Goal: Task Accomplishment & Management: Manage account settings

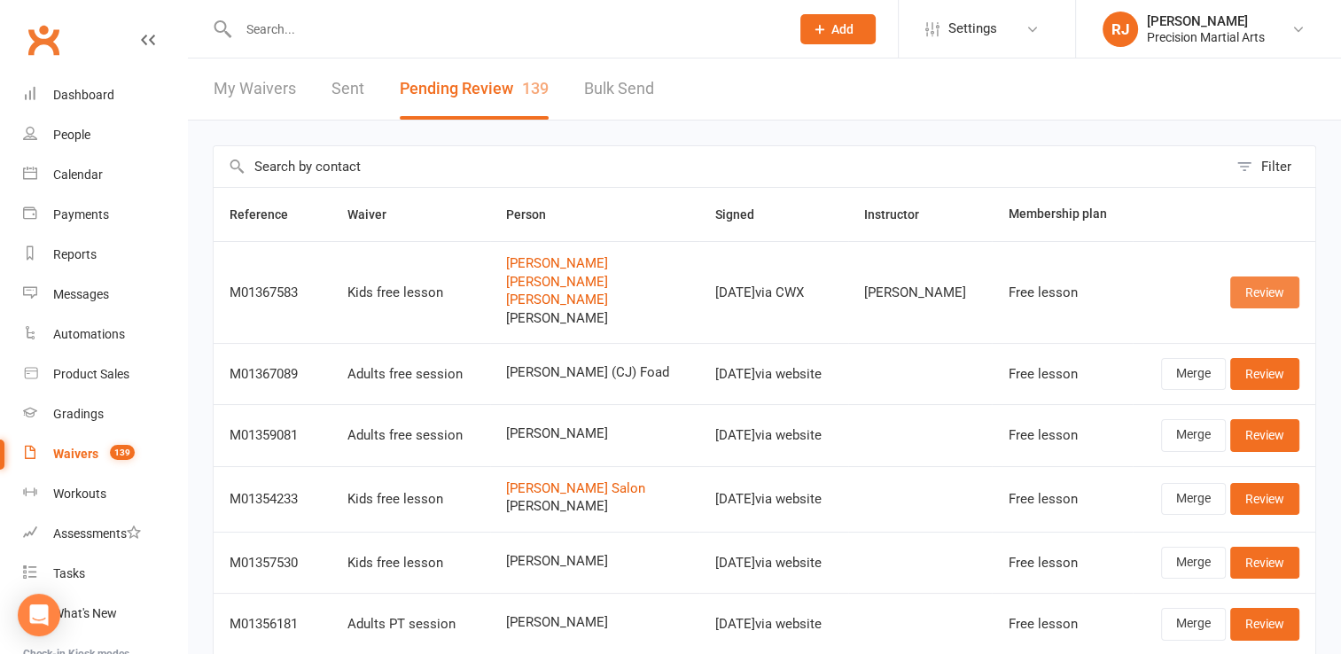
click at [1248, 284] on link "Review" at bounding box center [1264, 292] width 69 height 32
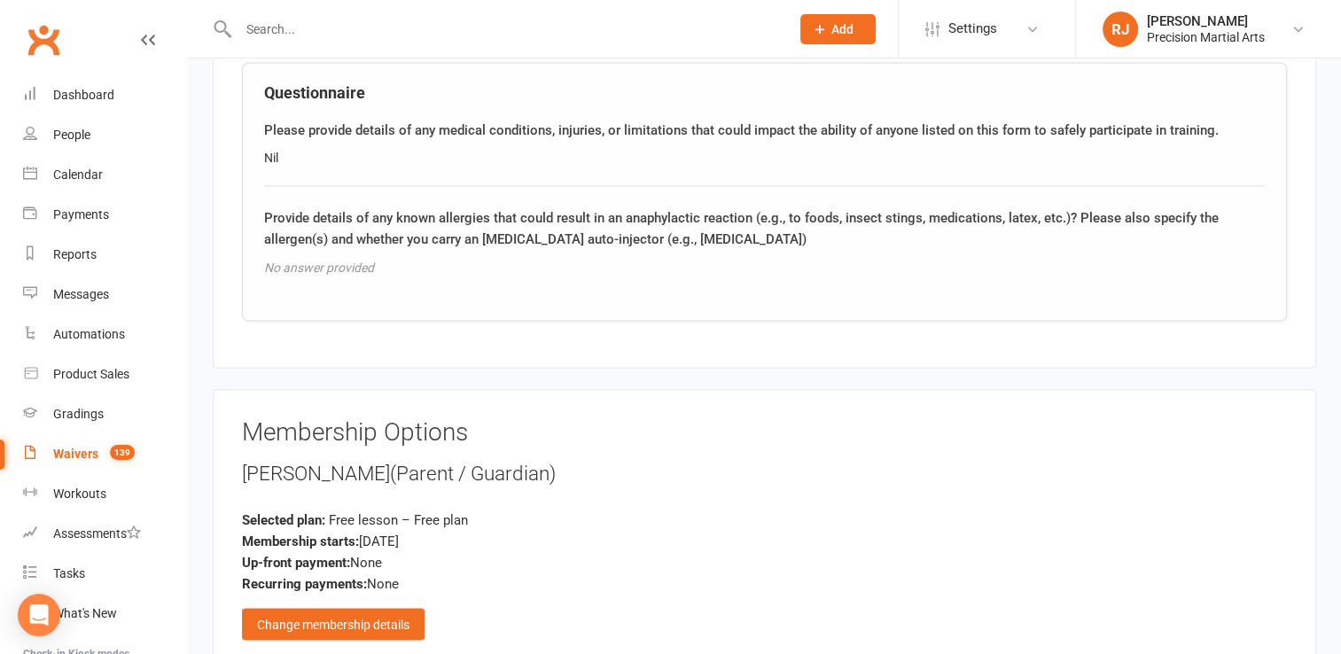
scroll to position [4062, 0]
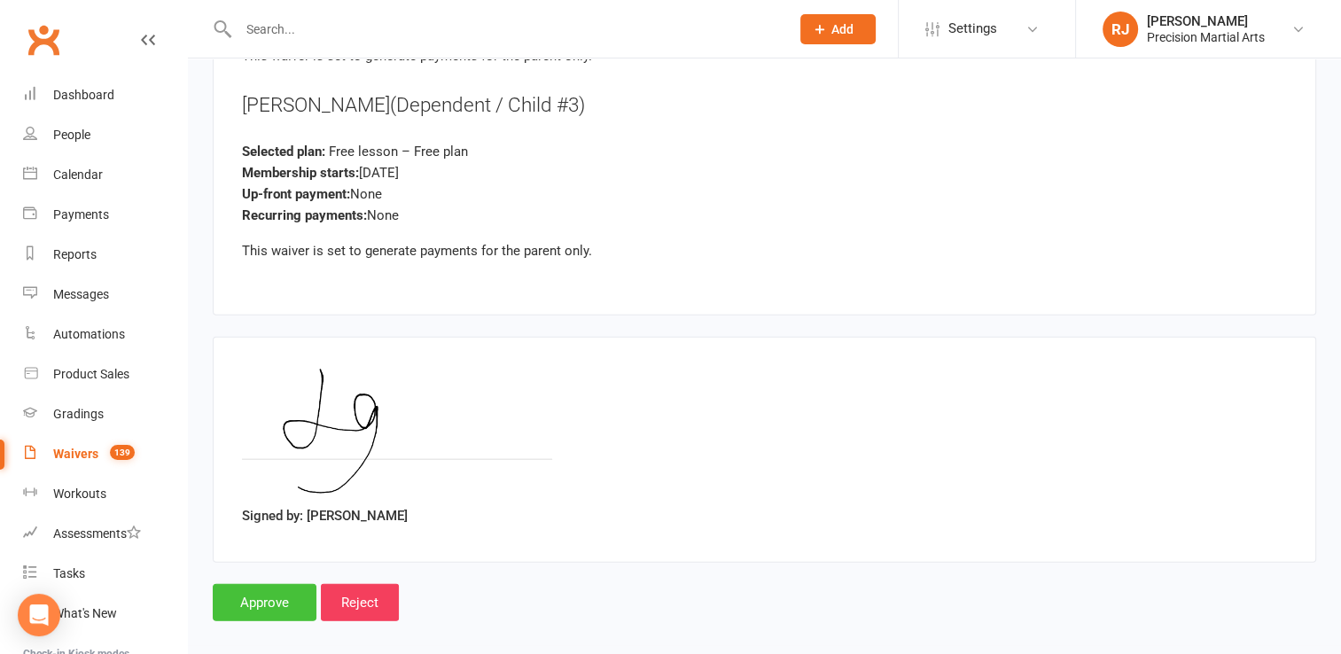
click at [249, 586] on input "Approve" at bounding box center [265, 602] width 104 height 37
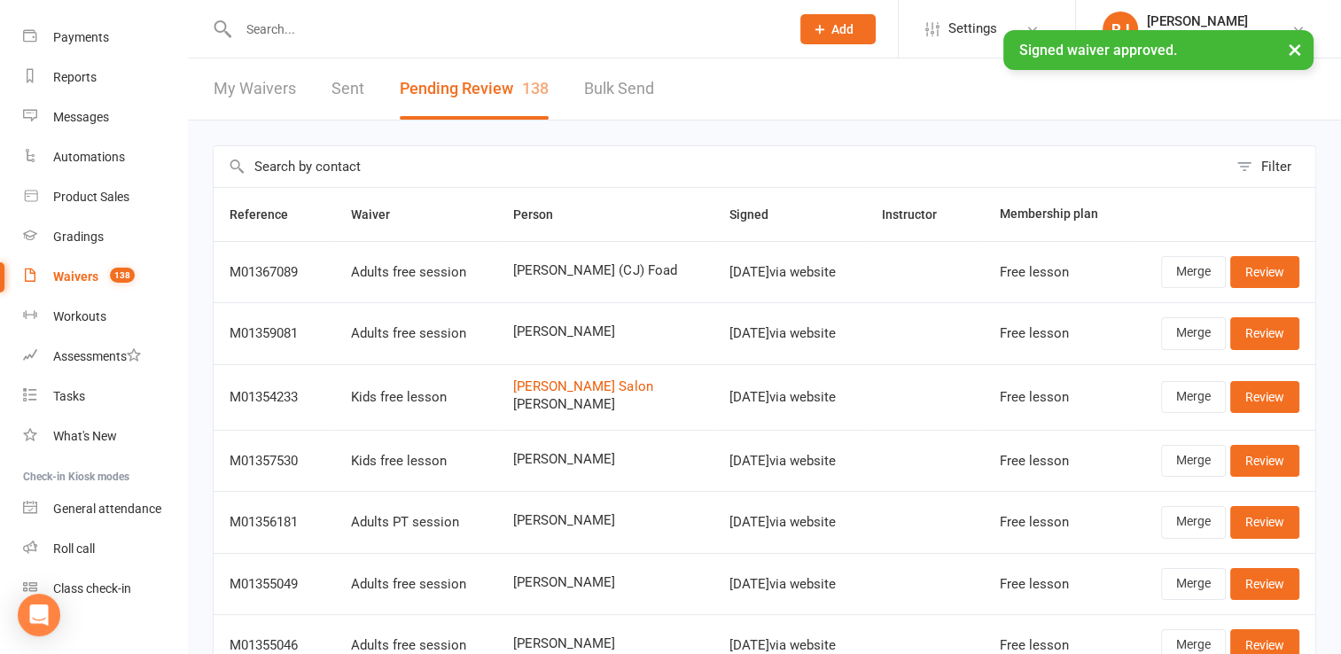
scroll to position [198, 0]
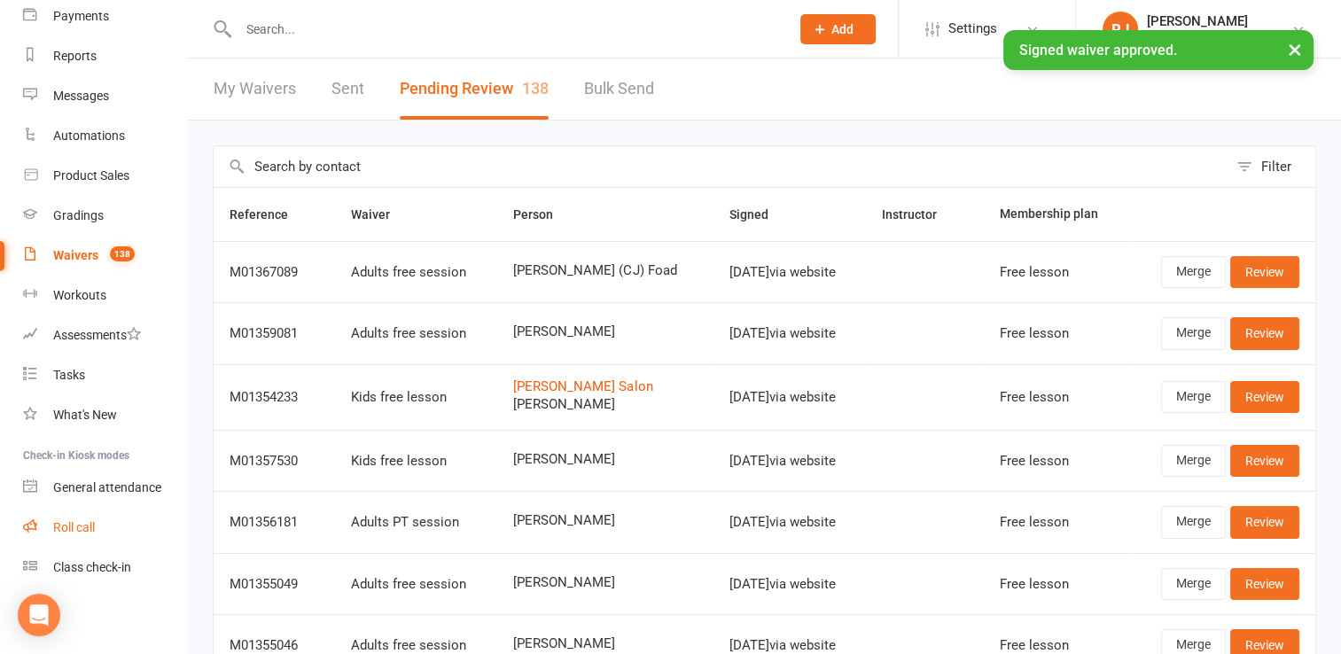
click at [111, 534] on link "Roll call" at bounding box center [105, 528] width 164 height 40
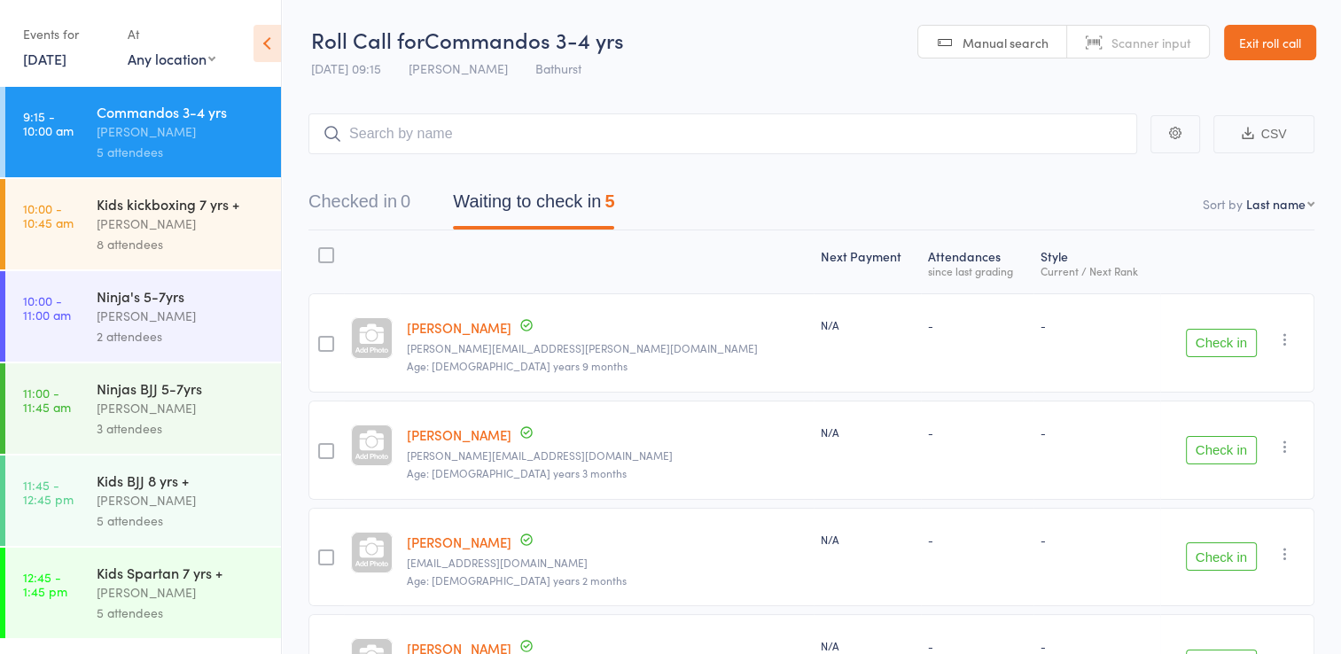
click at [1227, 338] on button "Check in" at bounding box center [1221, 343] width 71 height 28
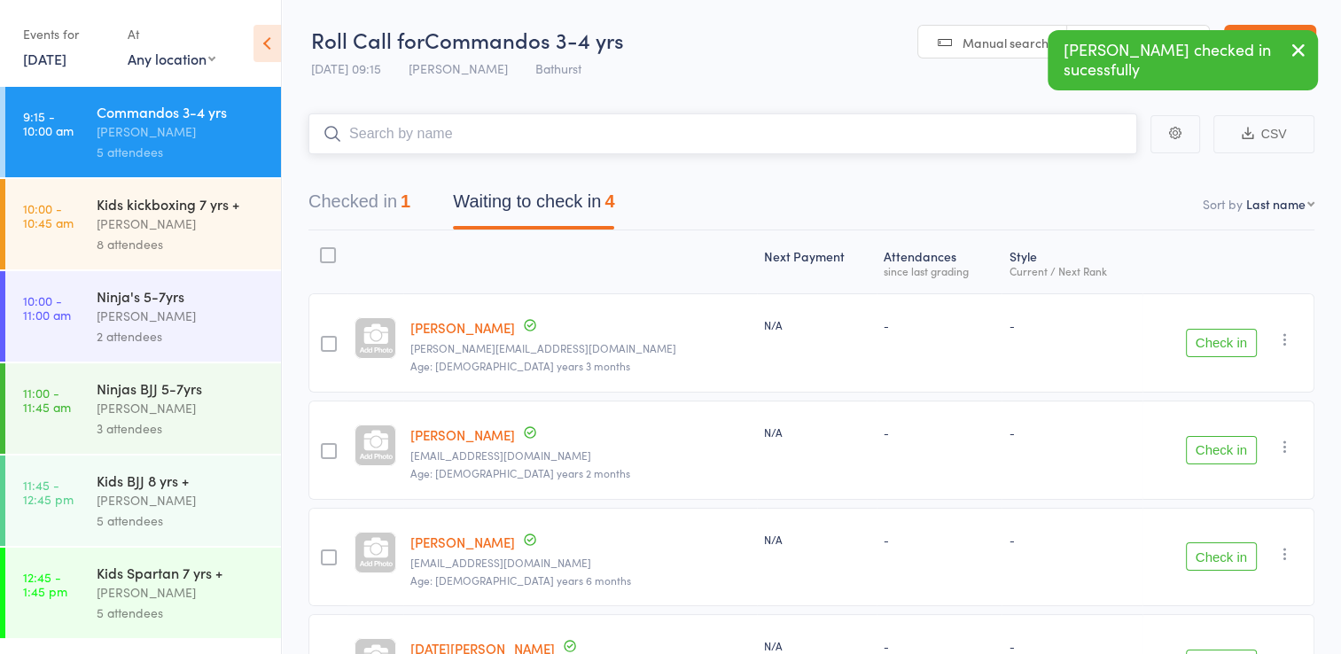
click at [571, 122] on input "search" at bounding box center [722, 133] width 828 height 41
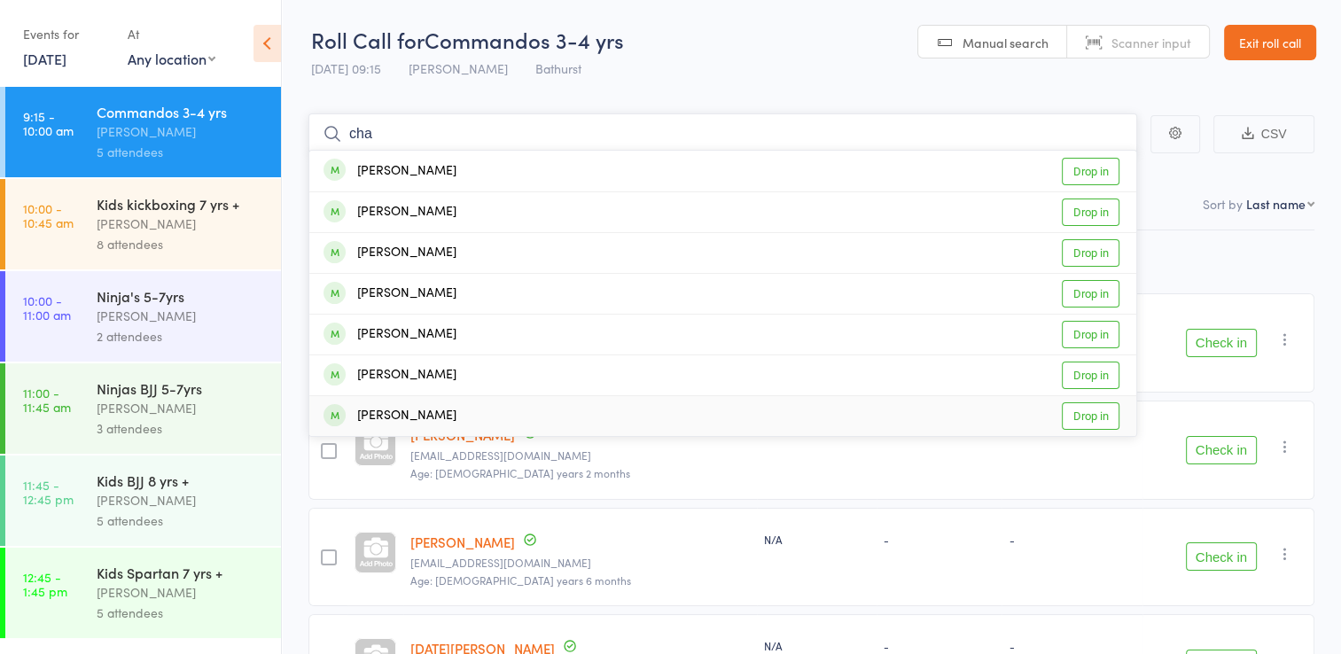
type input "cha"
click at [1092, 419] on link "Drop in" at bounding box center [1090, 415] width 58 height 27
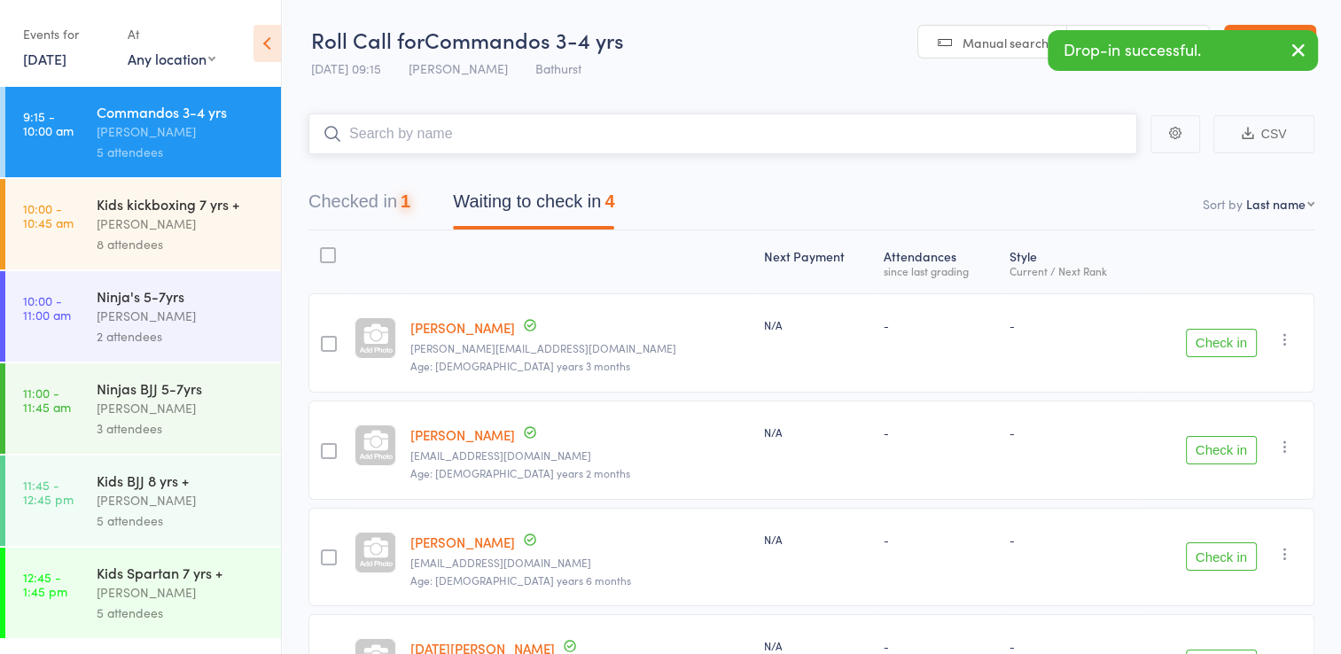
click at [944, 134] on input "search" at bounding box center [722, 133] width 828 height 41
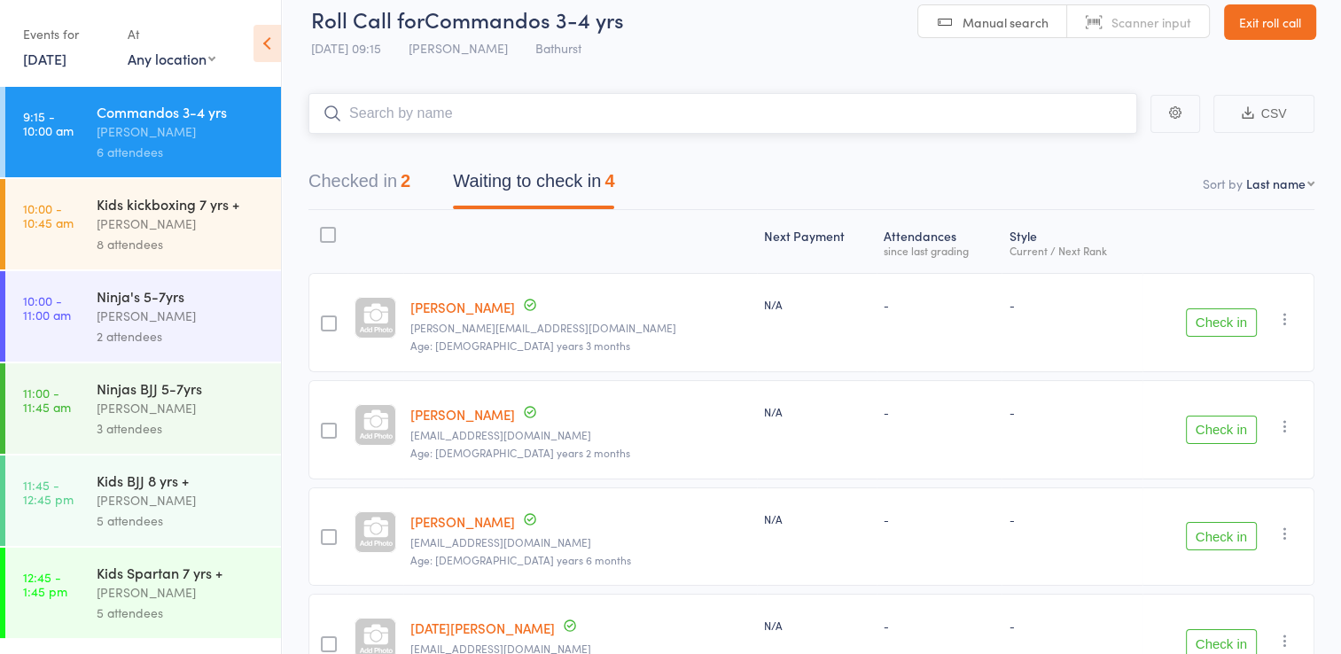
scroll to position [35, 0]
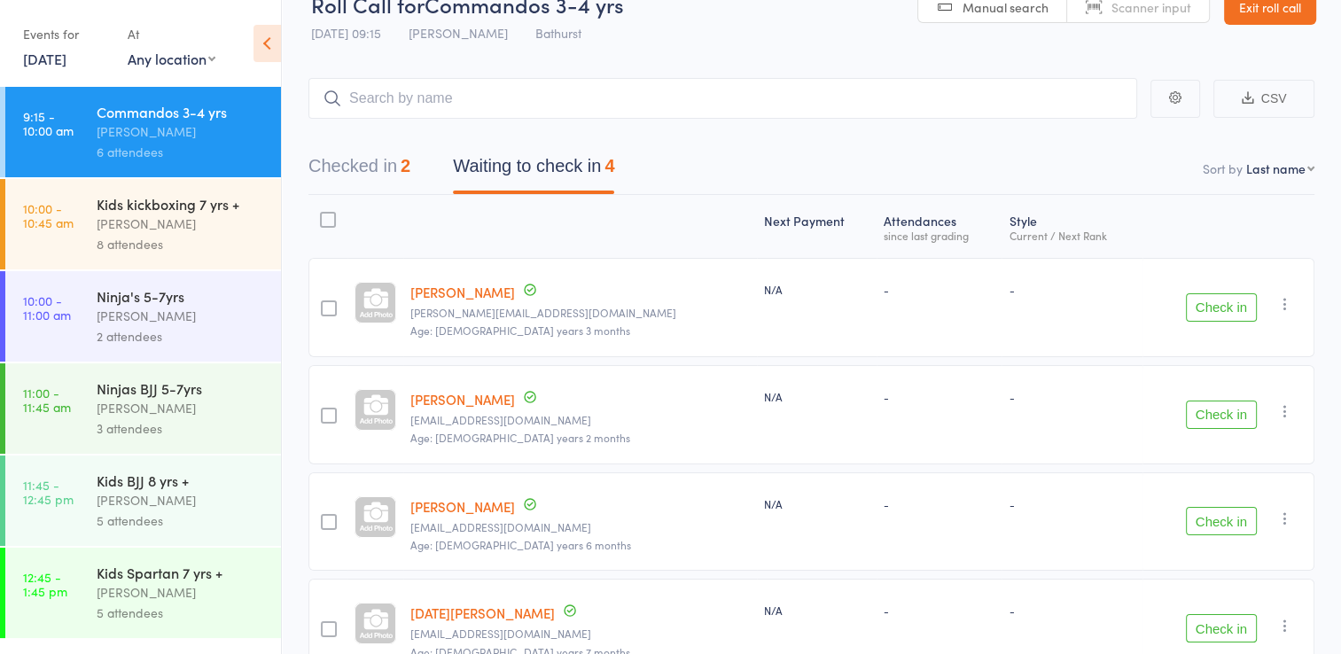
click at [1235, 626] on button "Check in" at bounding box center [1221, 628] width 71 height 28
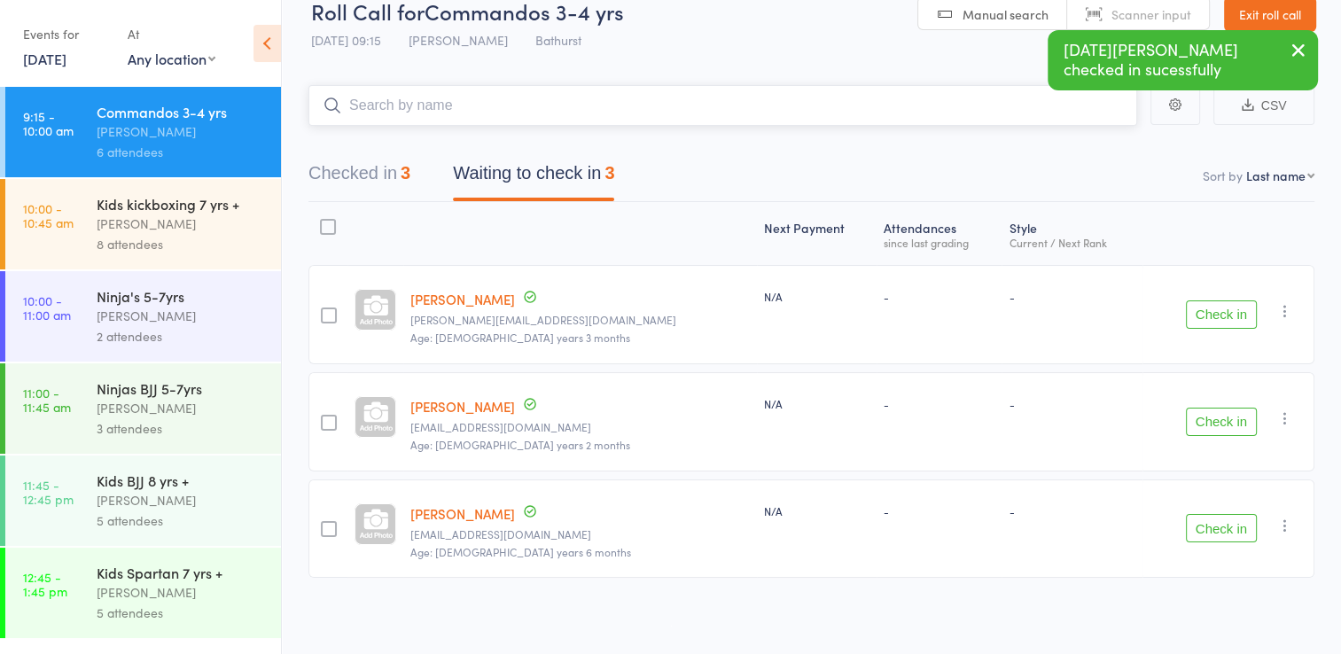
click at [393, 105] on input "search" at bounding box center [722, 105] width 828 height 41
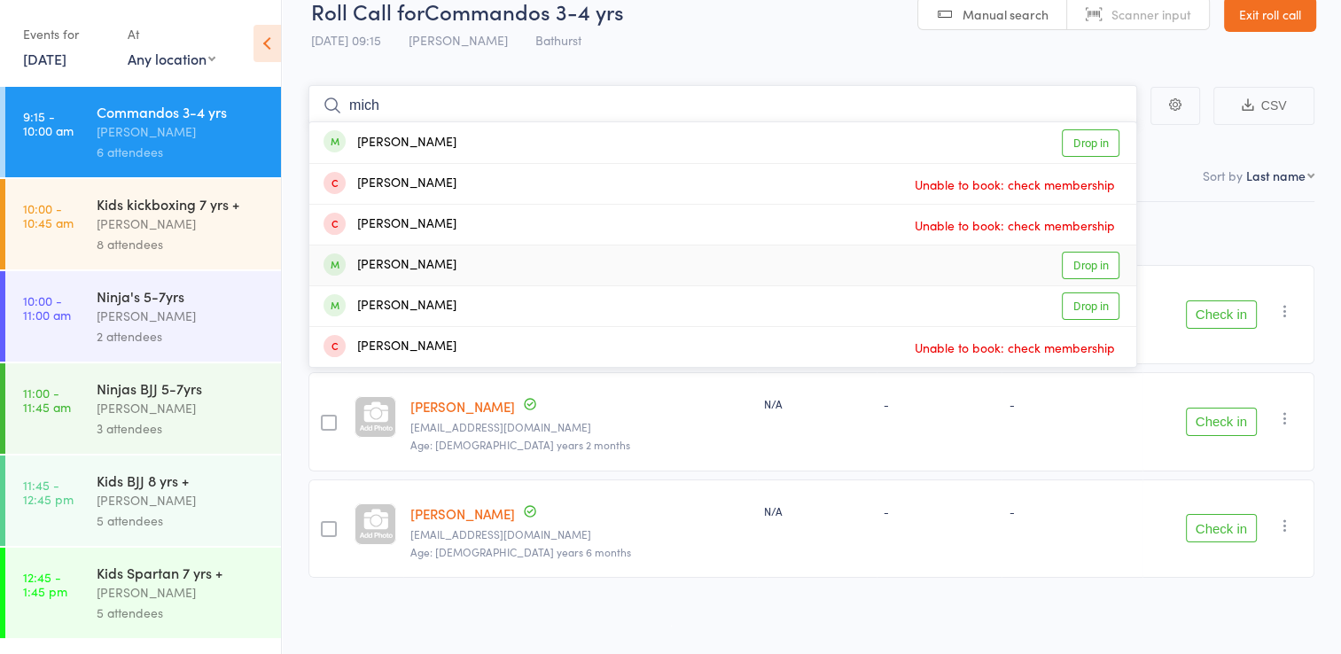
type input "mich"
click at [1081, 268] on link "Drop in" at bounding box center [1090, 265] width 58 height 27
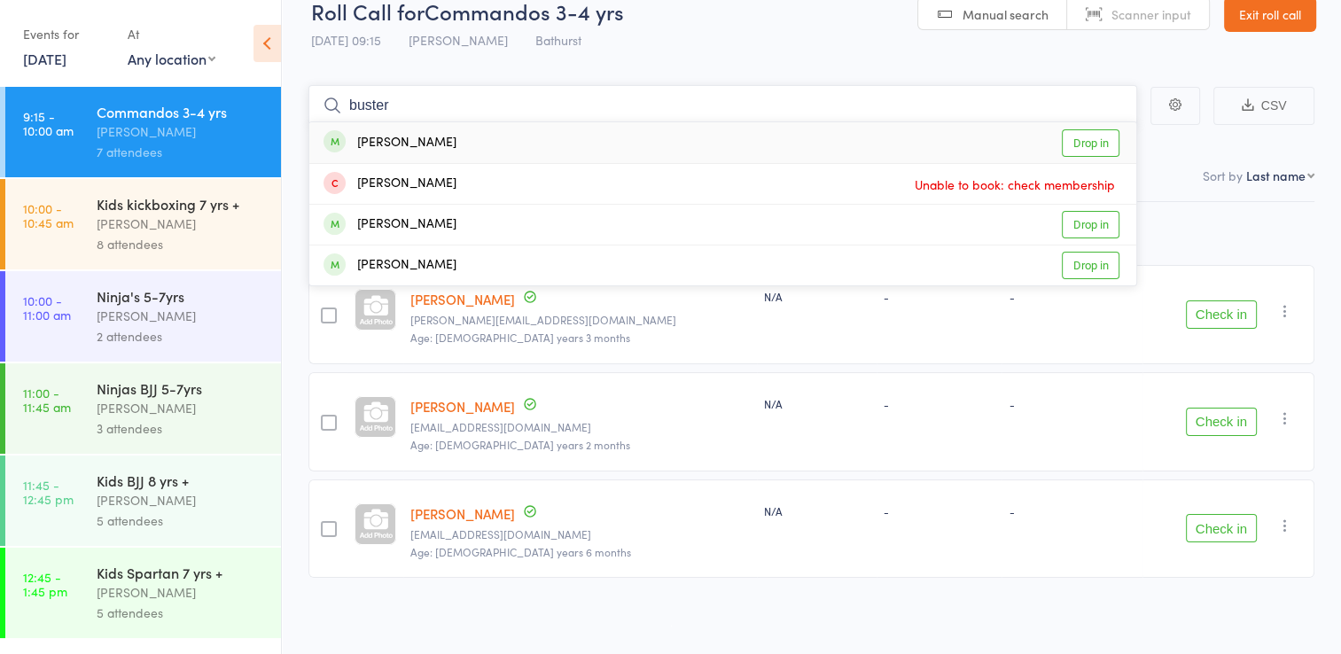
type input "buster"
click at [1067, 139] on link "Drop in" at bounding box center [1090, 142] width 58 height 27
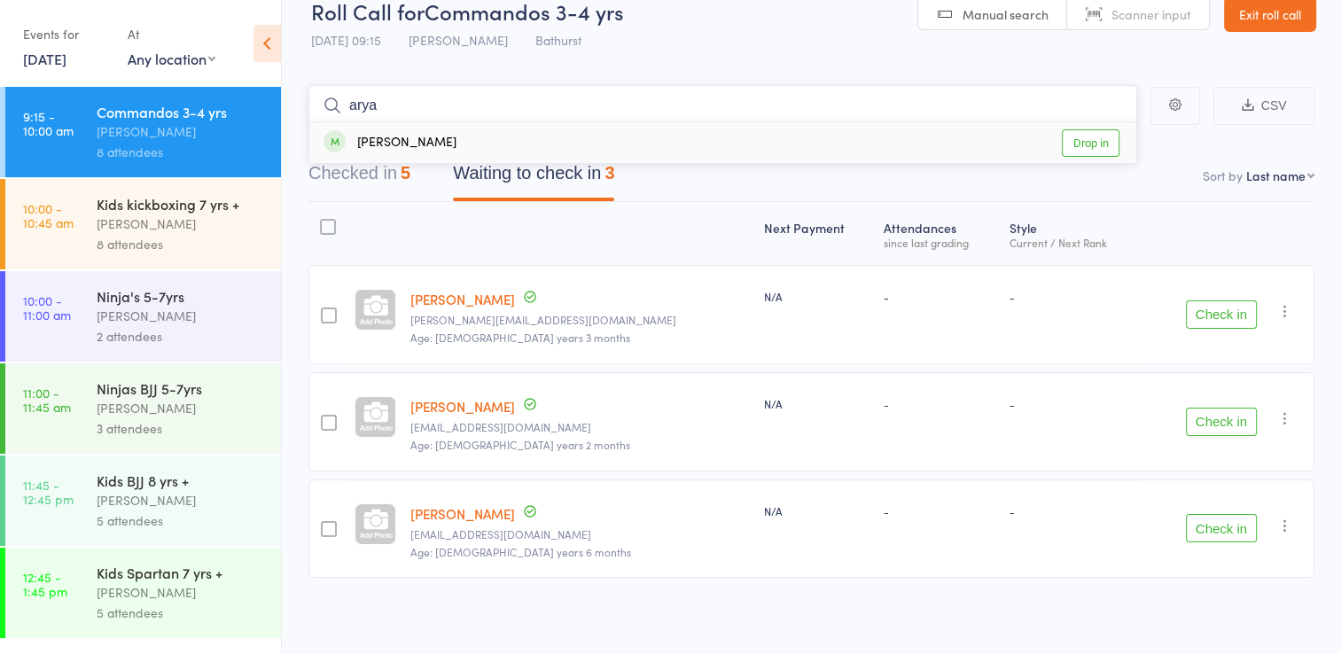
type input "arya"
click at [1084, 144] on link "Drop in" at bounding box center [1090, 142] width 58 height 27
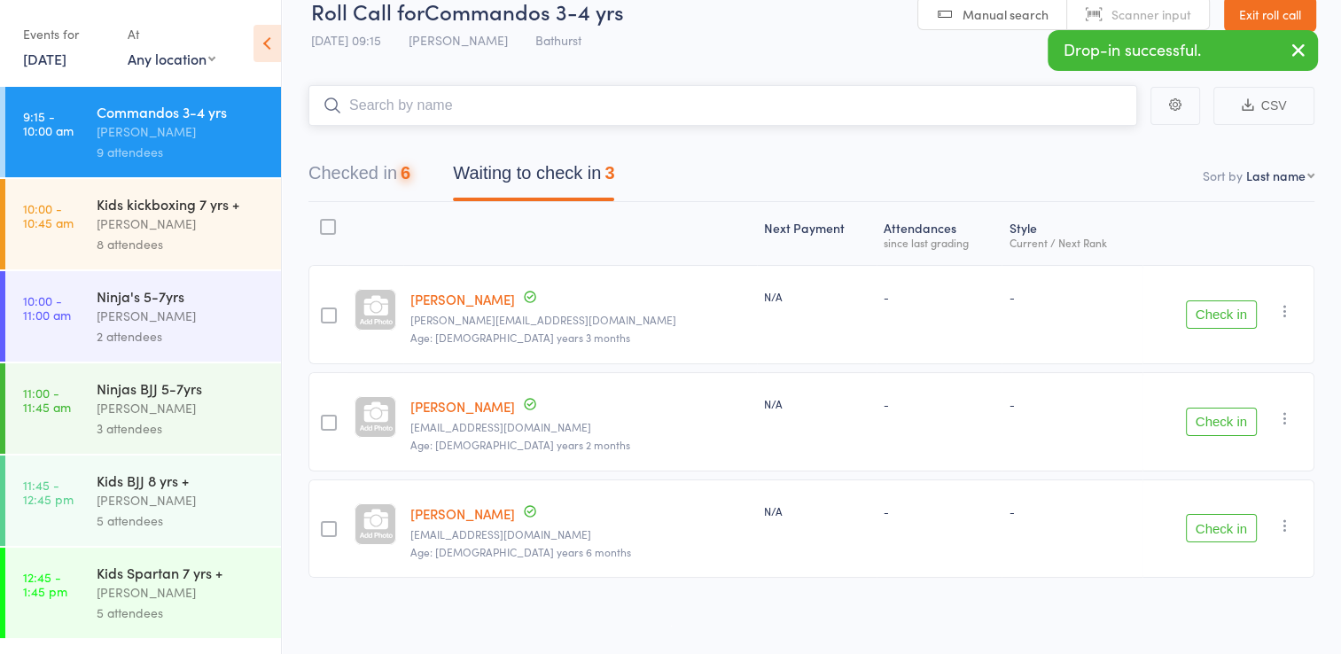
click at [1021, 108] on input "search" at bounding box center [722, 105] width 828 height 41
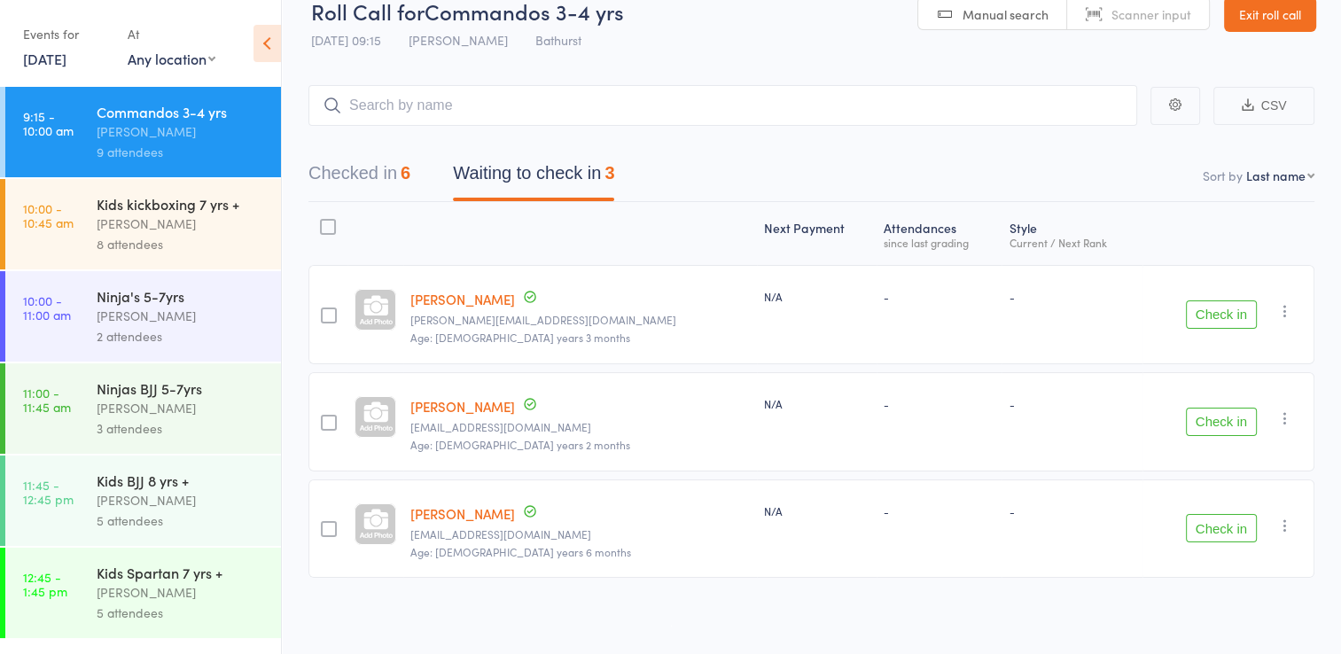
click at [1240, 411] on button "Check in" at bounding box center [1221, 422] width 71 height 28
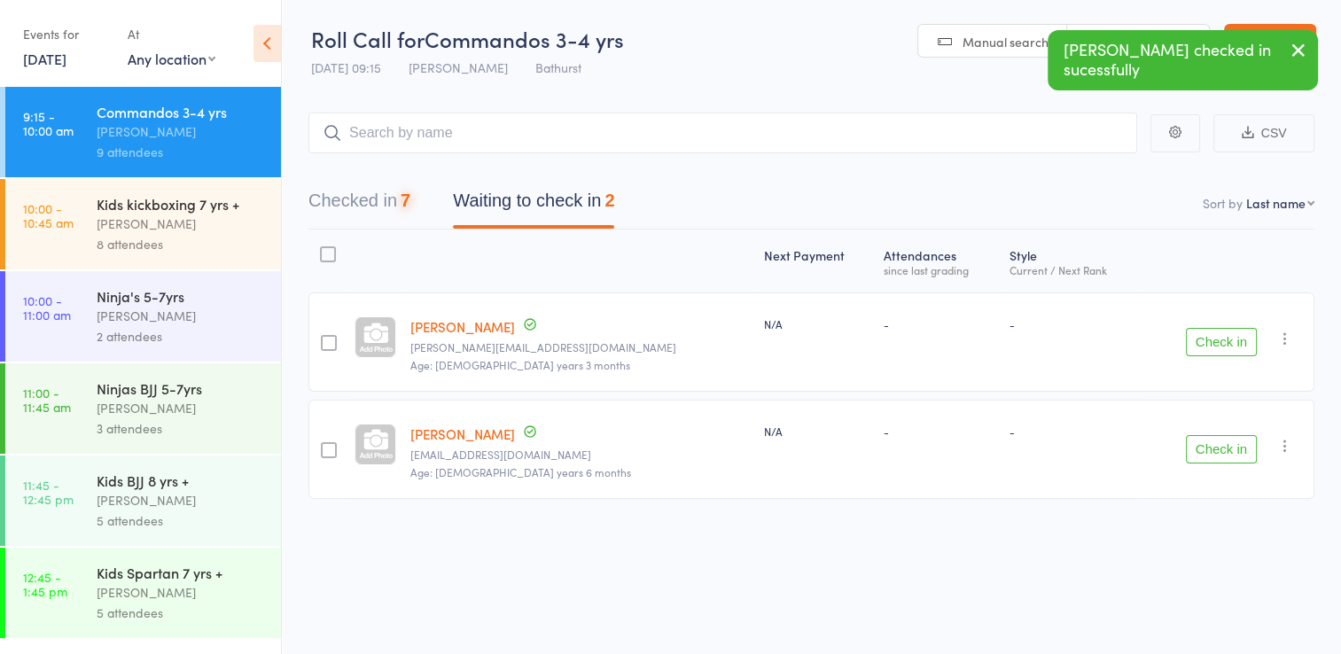
scroll to position [0, 0]
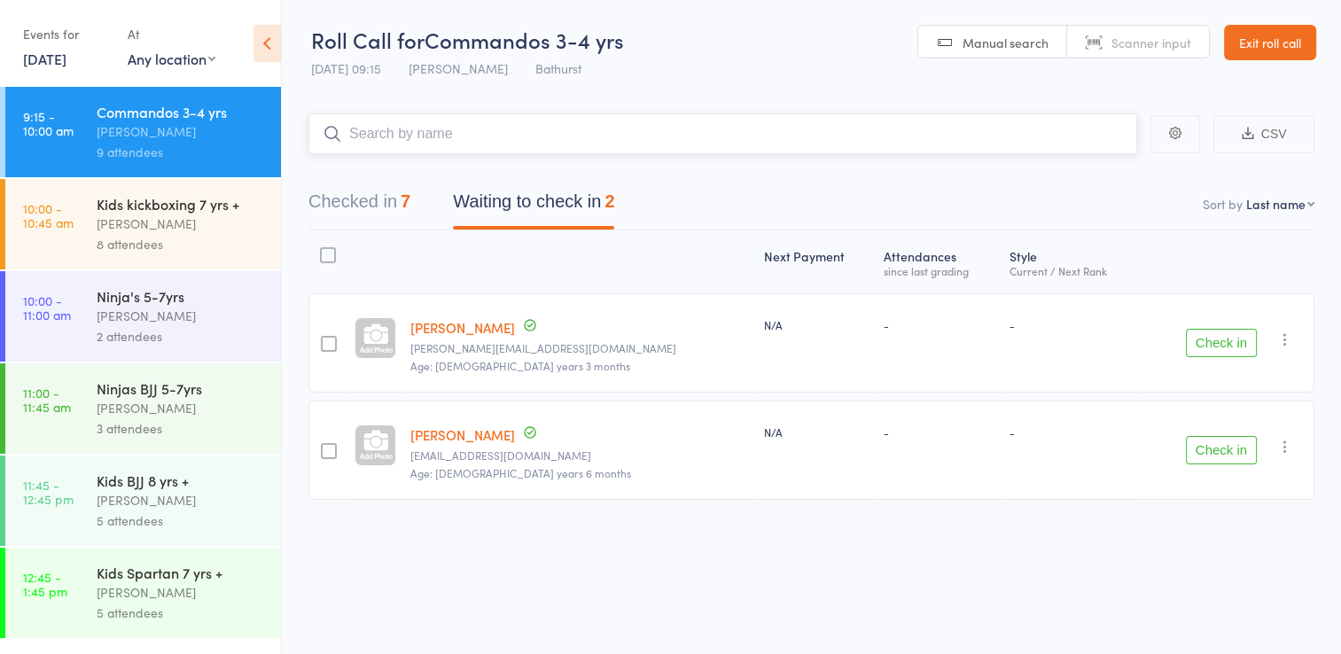
click at [509, 144] on input "search" at bounding box center [722, 133] width 828 height 41
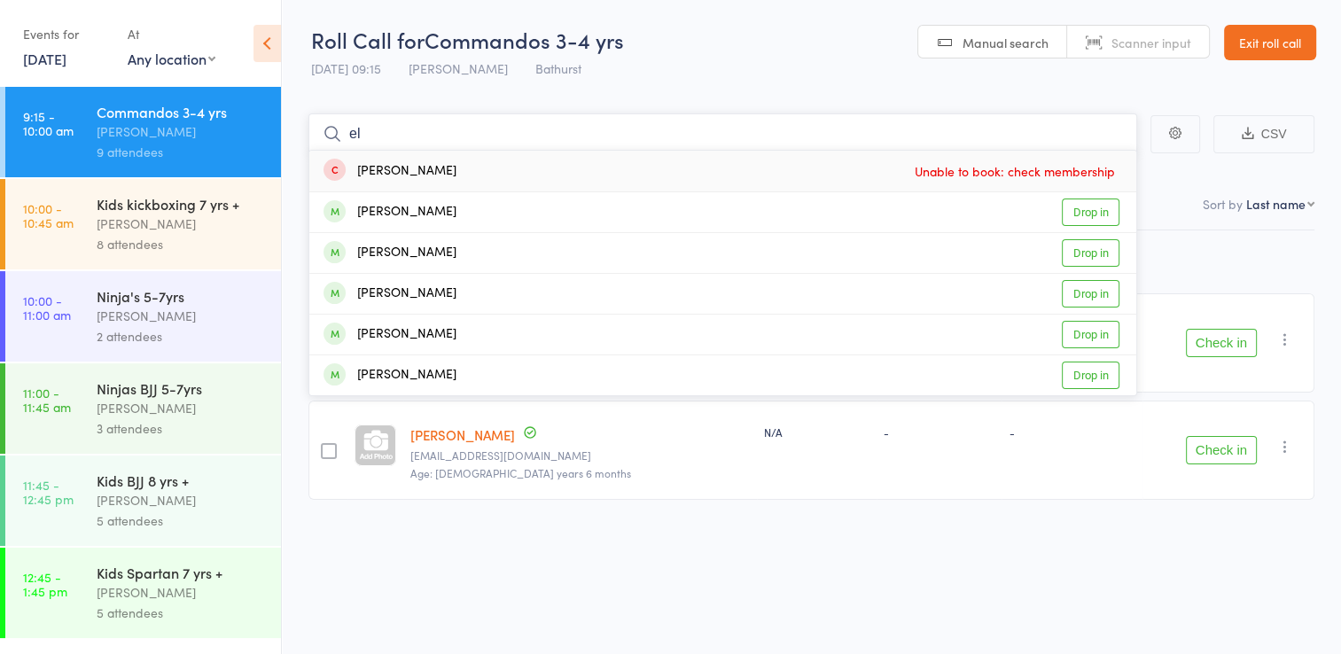
type input "e"
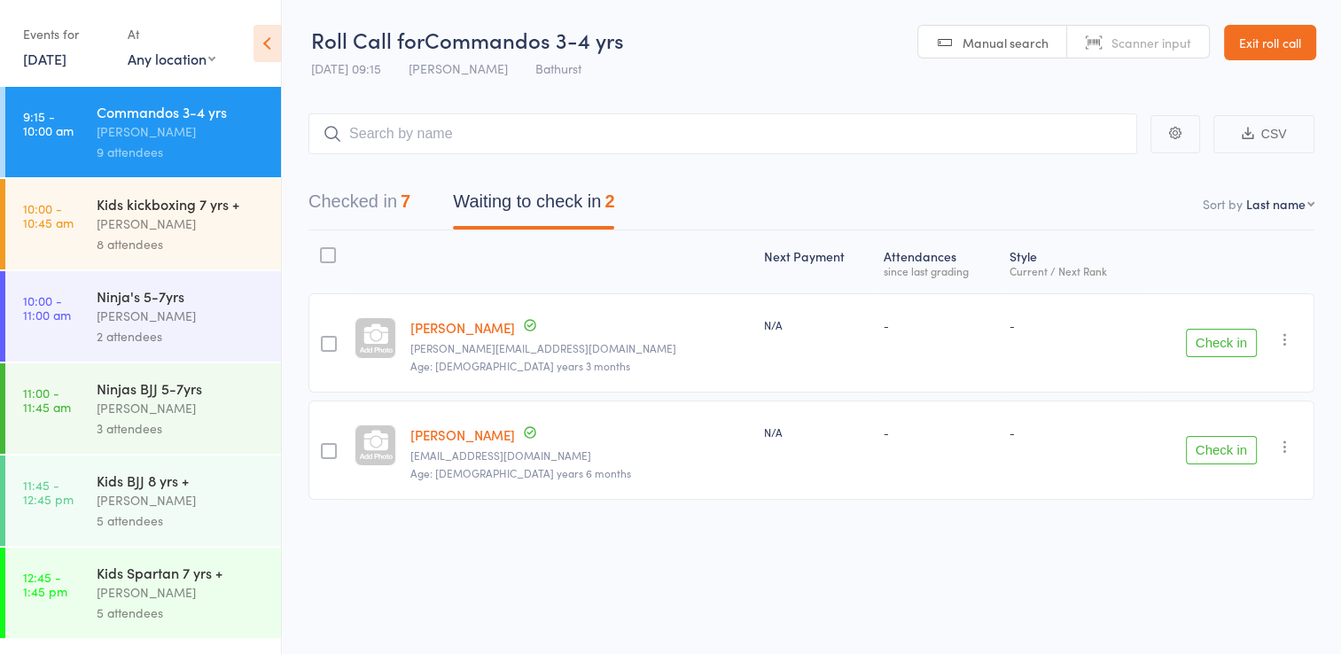
click at [1260, 46] on link "Exit roll call" at bounding box center [1270, 42] width 92 height 35
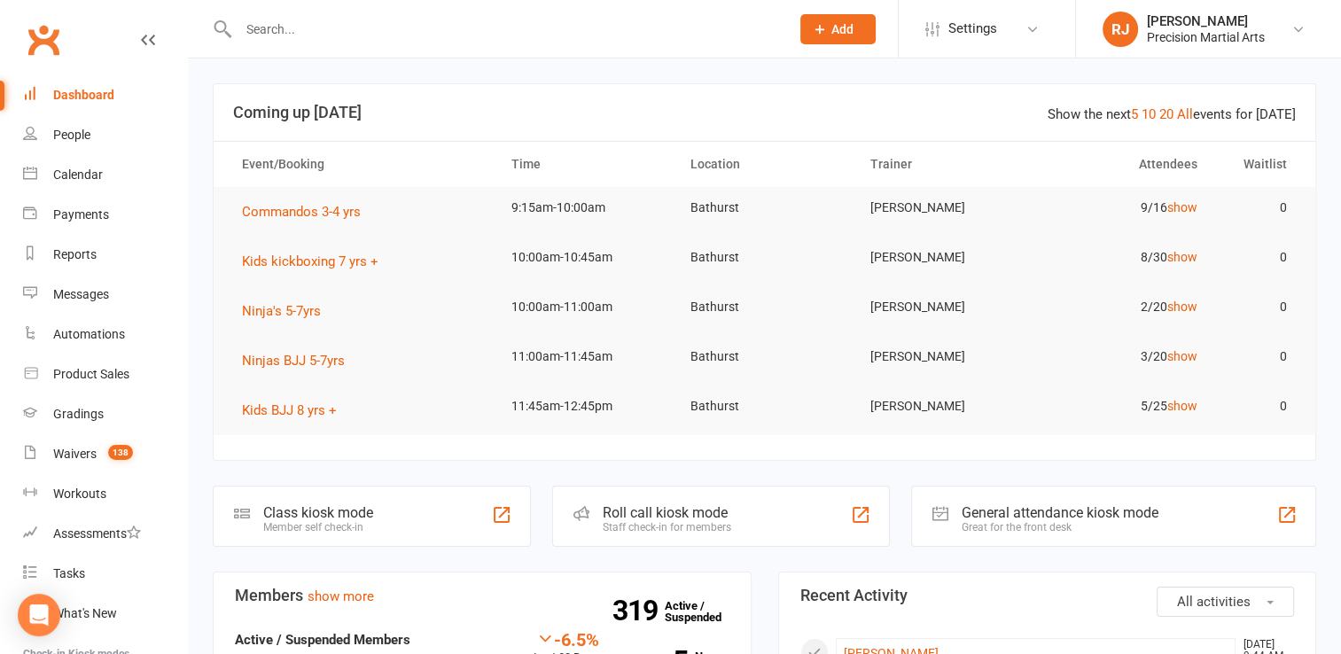
click at [259, 31] on input "text" at bounding box center [505, 29] width 544 height 25
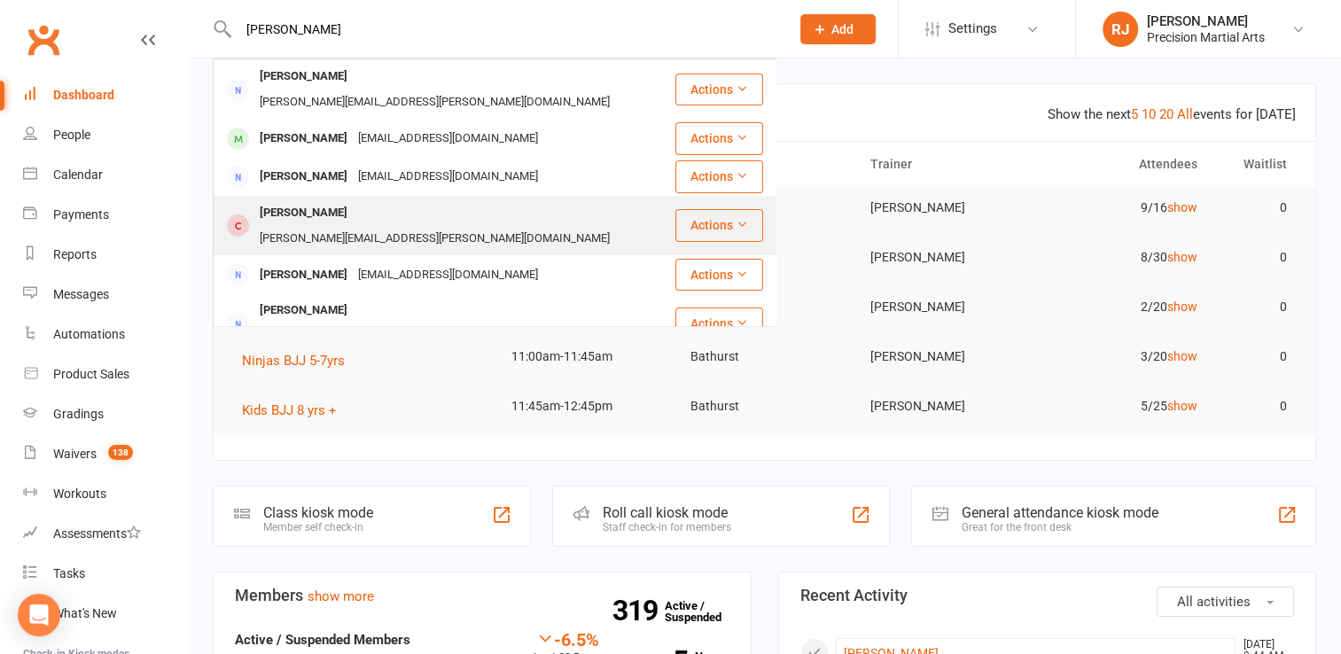
type input "[PERSON_NAME]"
click at [299, 200] on div "[PERSON_NAME]" at bounding box center [303, 213] width 98 height 26
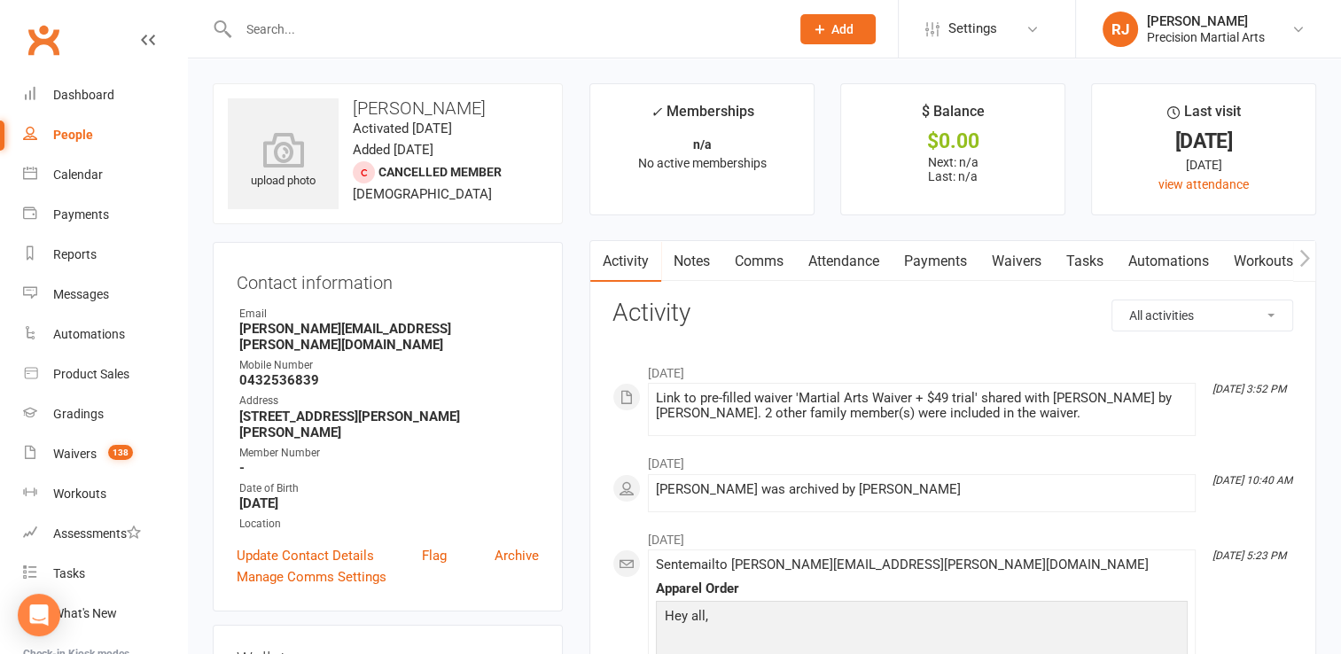
click at [219, 402] on div "Contact information Owner Email tearne.toole@gmail.com Mobile Number 0432536839…" at bounding box center [388, 426] width 350 height 369
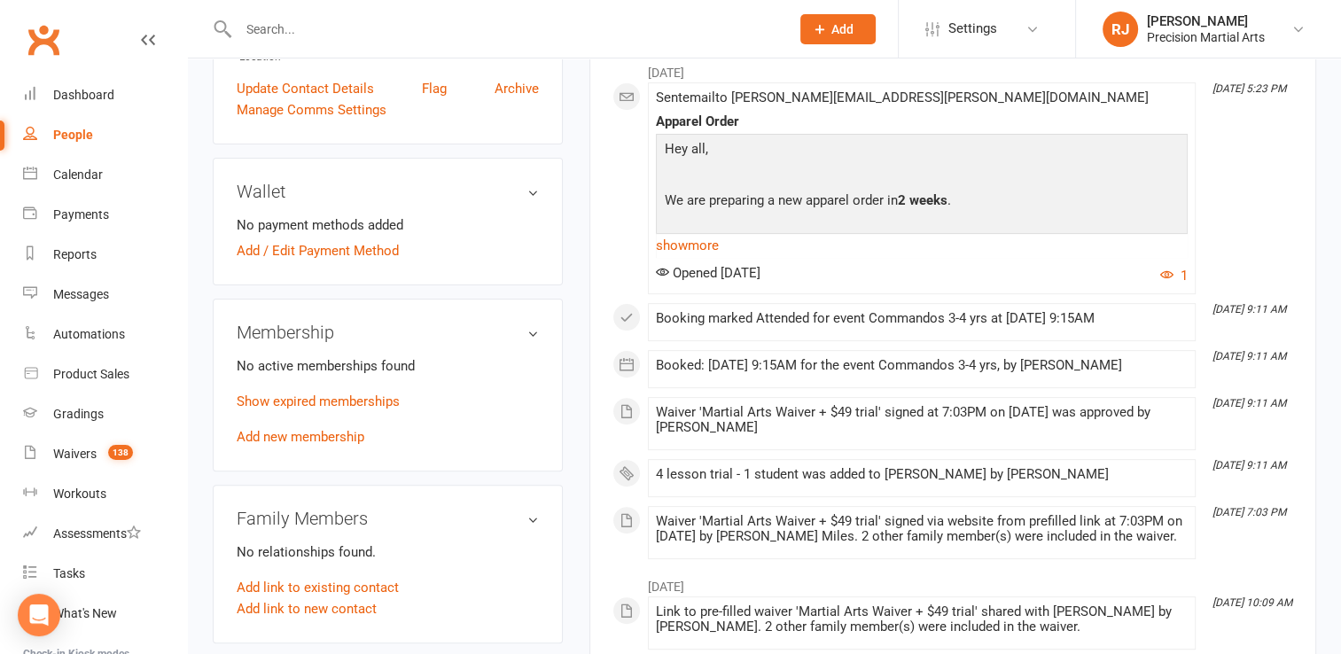
scroll to position [461, 0]
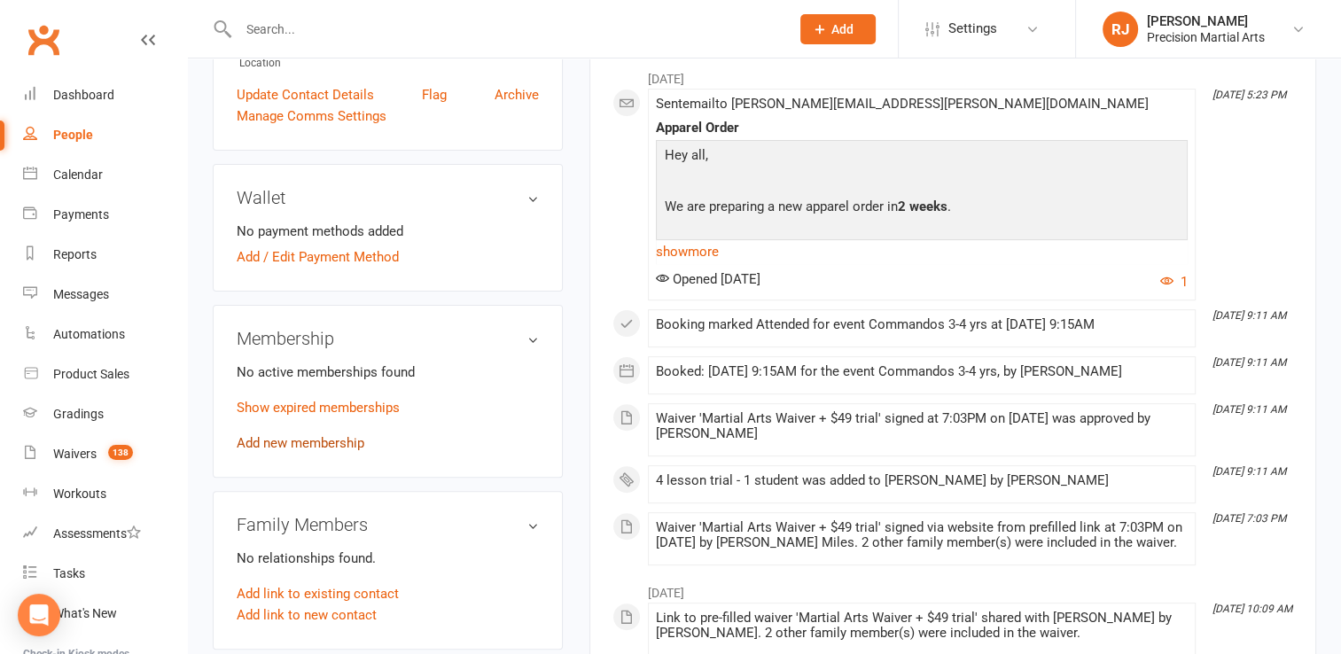
click at [326, 435] on link "Add new membership" at bounding box center [301, 443] width 128 height 16
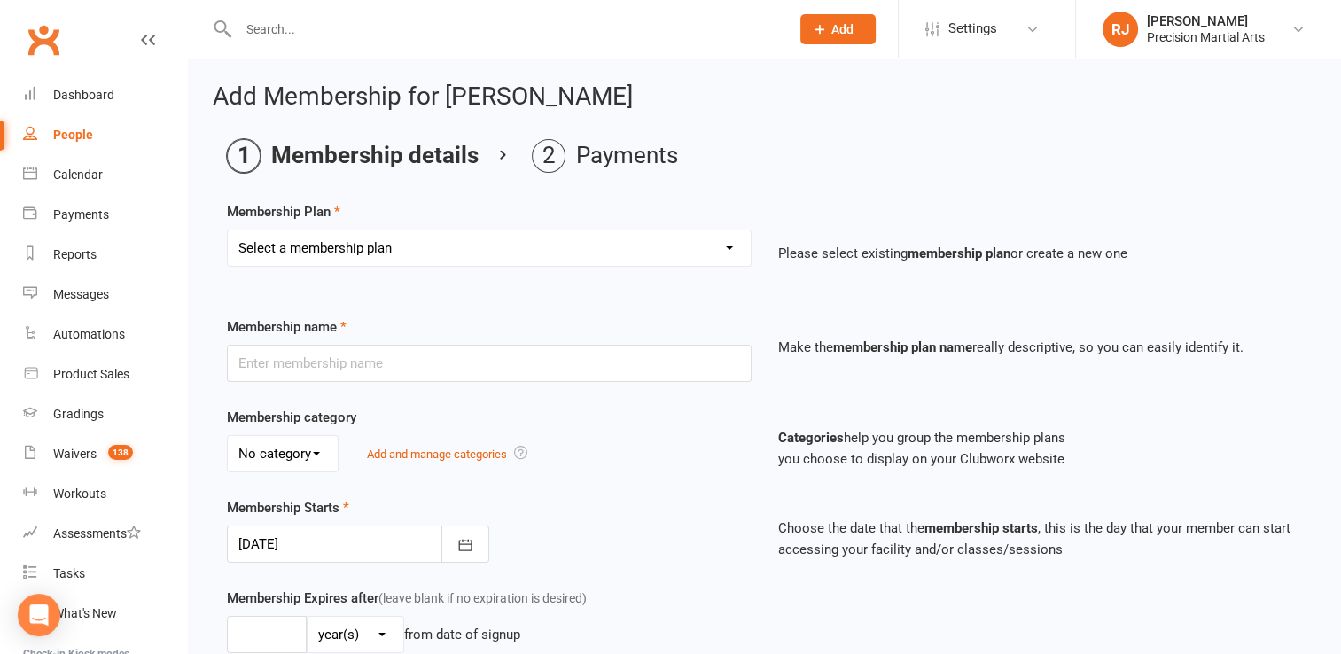
click at [339, 234] on select "Select a membership plan Create new Membership Plan Intermediate (3x classes) c…" at bounding box center [489, 247] width 523 height 35
select select "8"
click at [228, 230] on select "Select a membership plan Create new Membership Plan Intermediate (3x classes) c…" at bounding box center [489, 247] width 523 height 35
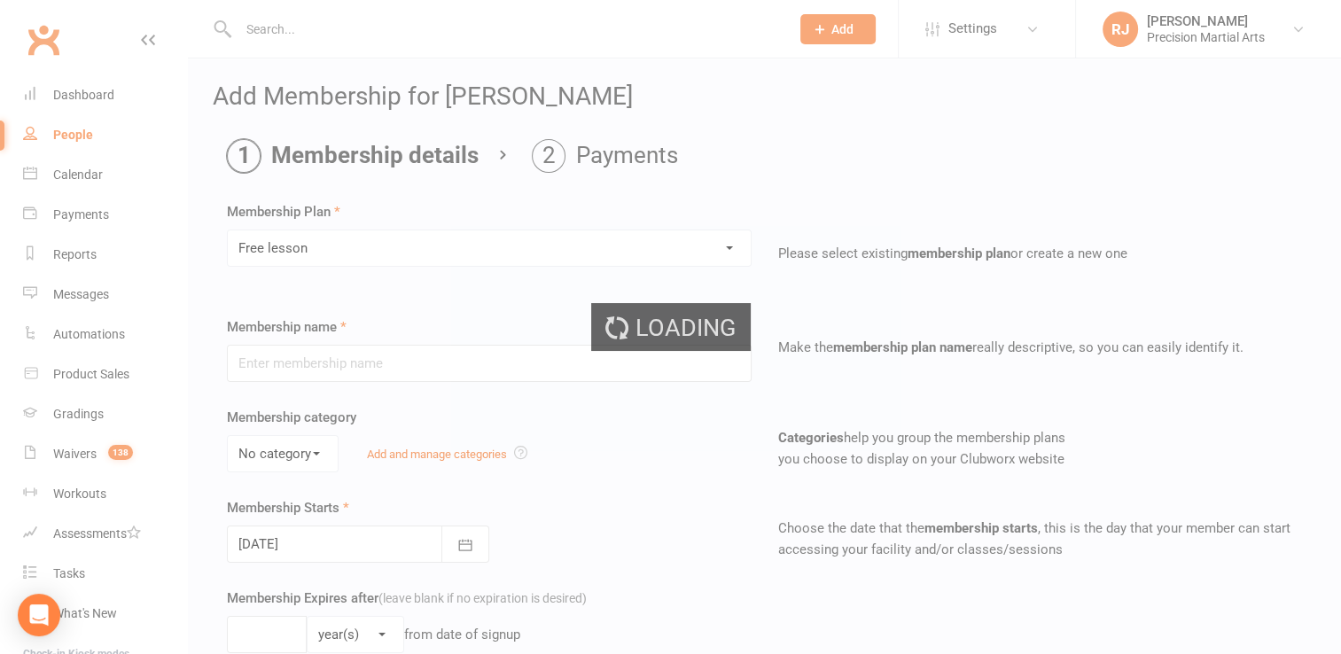
type input "Free lesson"
type input "1"
select select "2"
type input "1"
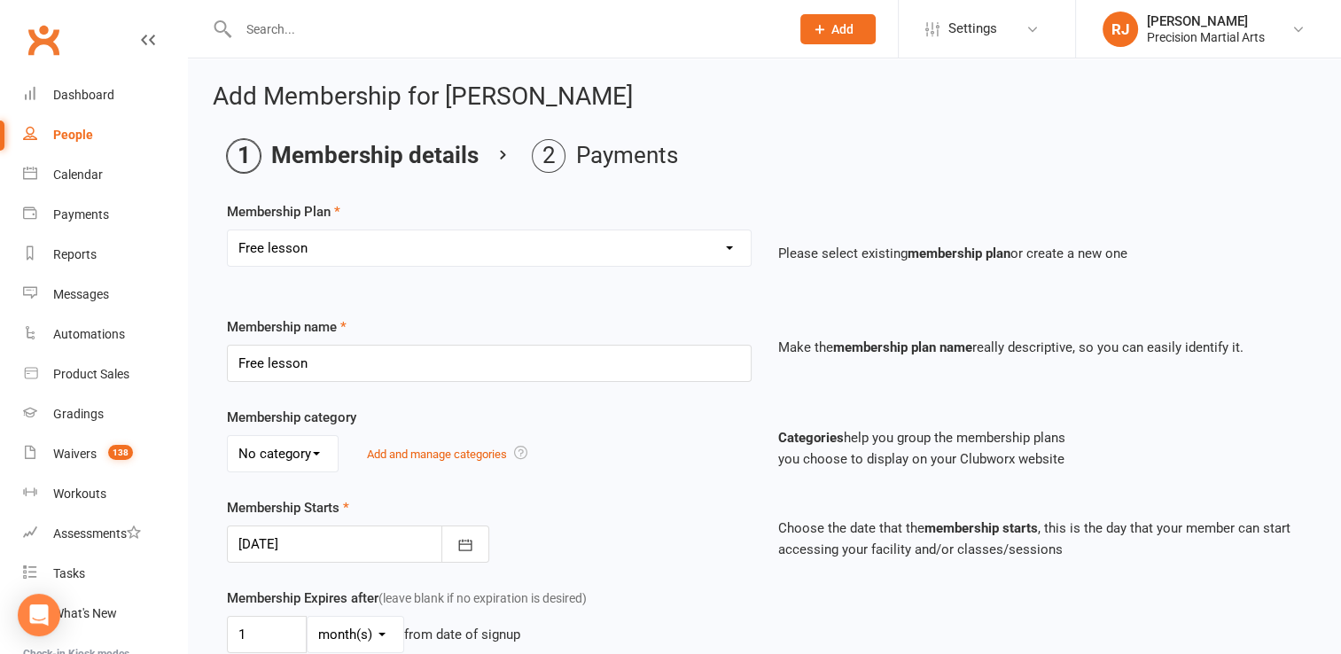
click at [217, 429] on div "Membership category No category 1 student 2 students 3-4 students 3 students 4 …" at bounding box center [489, 440] width 551 height 66
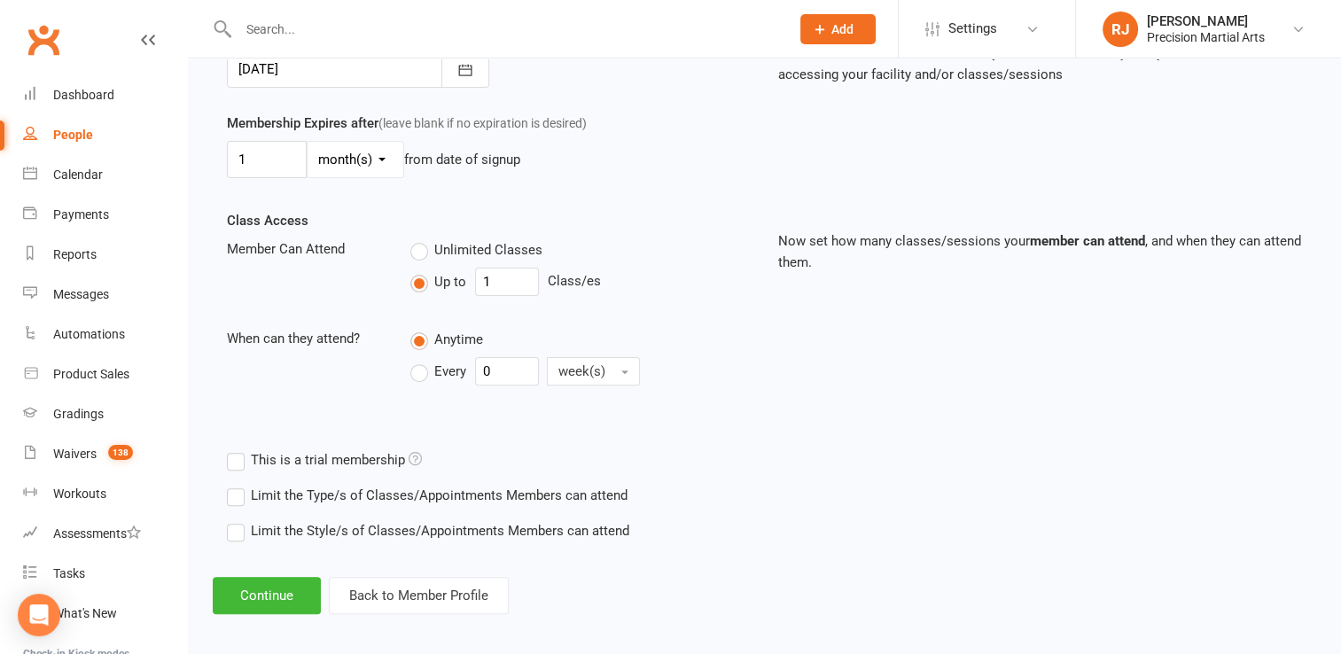
scroll to position [482, 0]
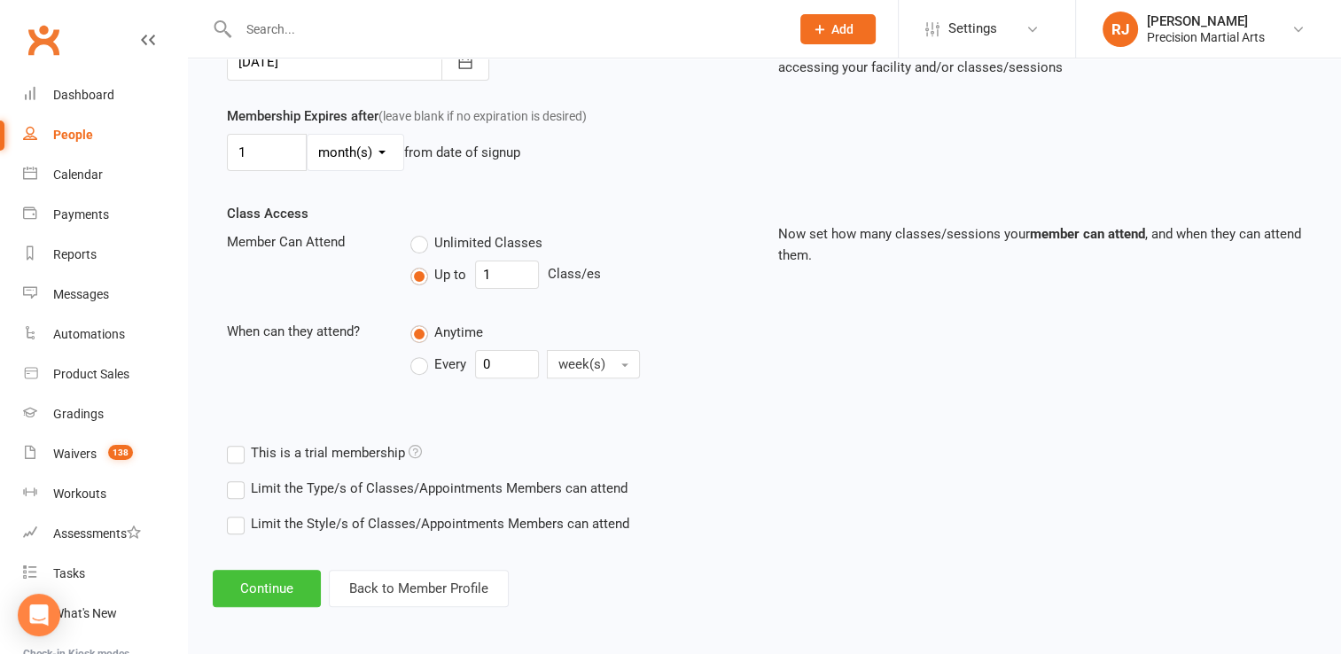
click at [268, 587] on button "Continue" at bounding box center [267, 588] width 108 height 37
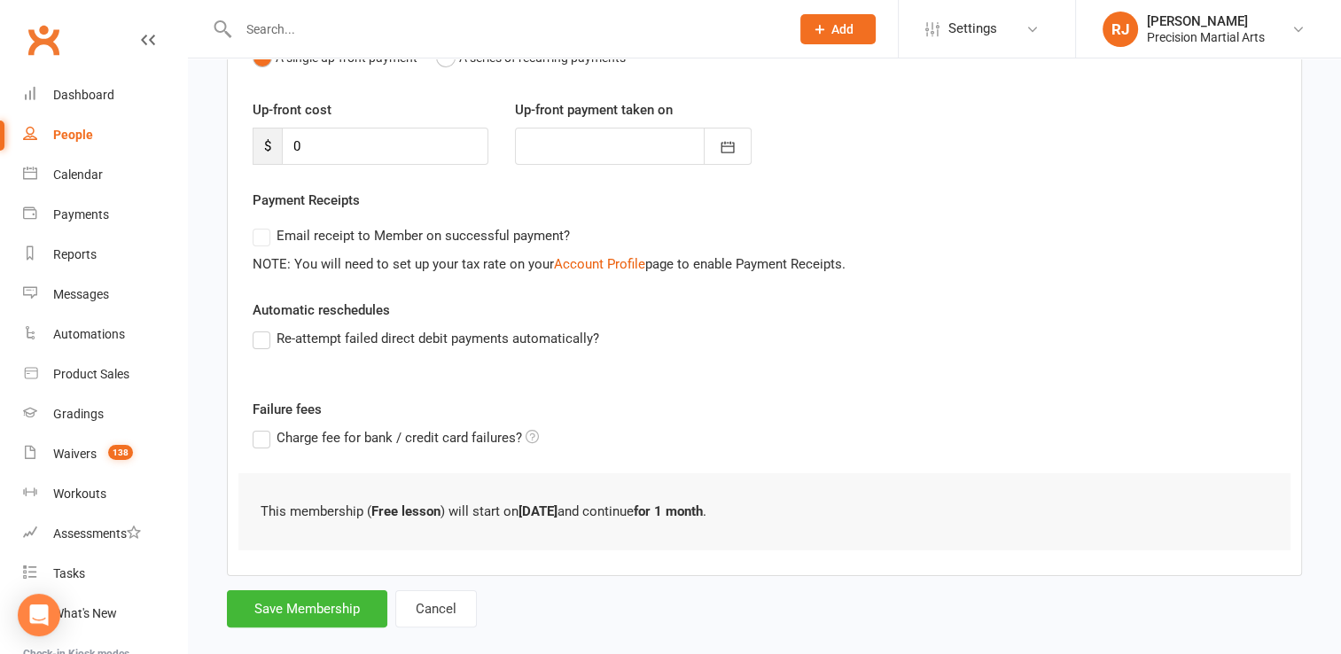
scroll to position [238, 0]
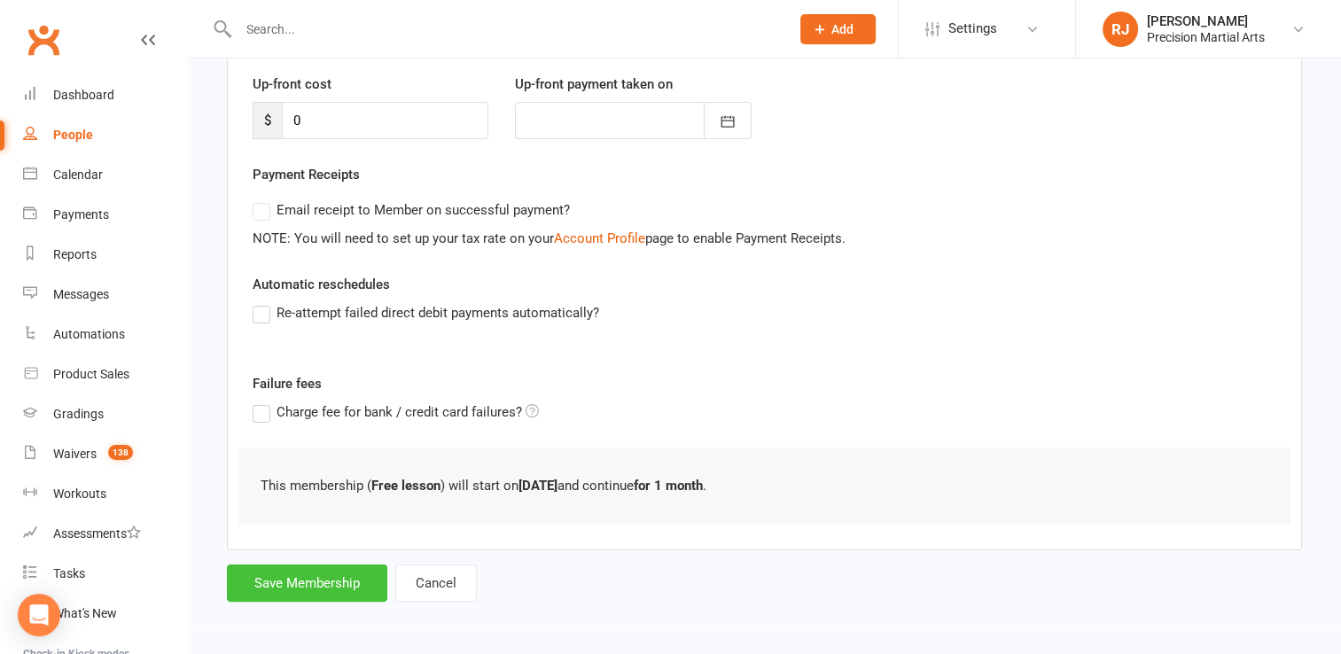
click at [313, 580] on button "Save Membership" at bounding box center [307, 582] width 160 height 37
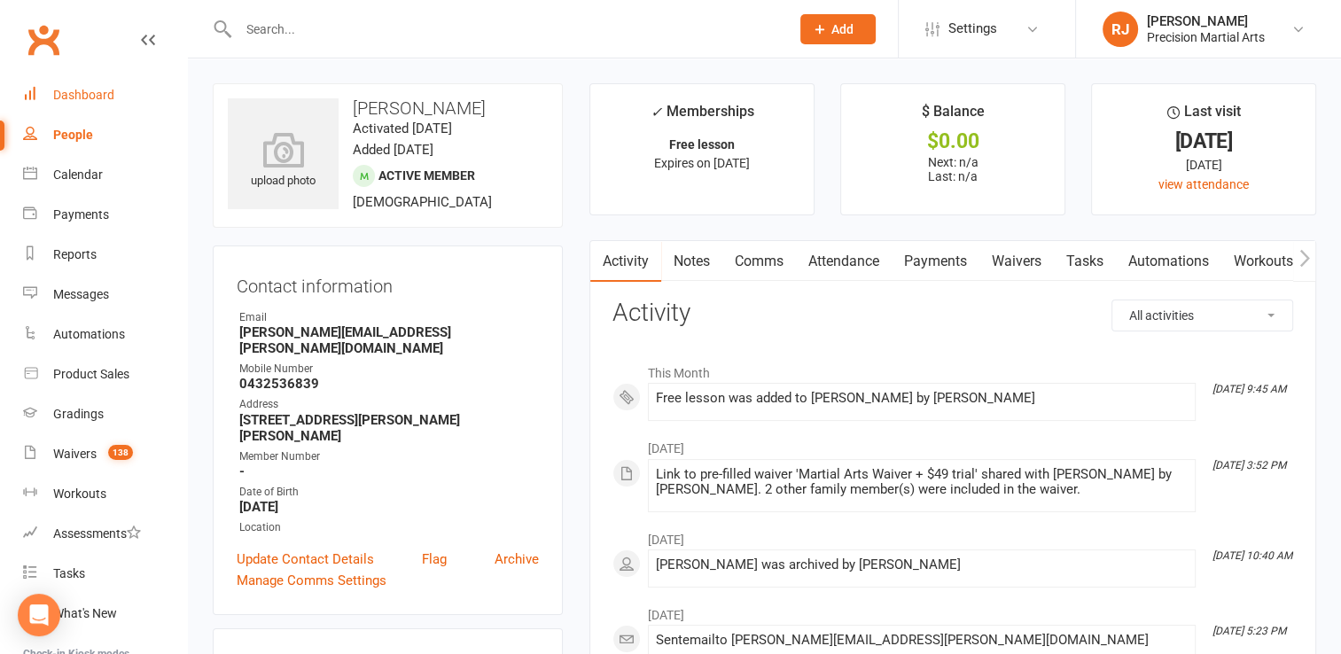
click at [112, 95] on div "Dashboard" at bounding box center [83, 95] width 61 height 14
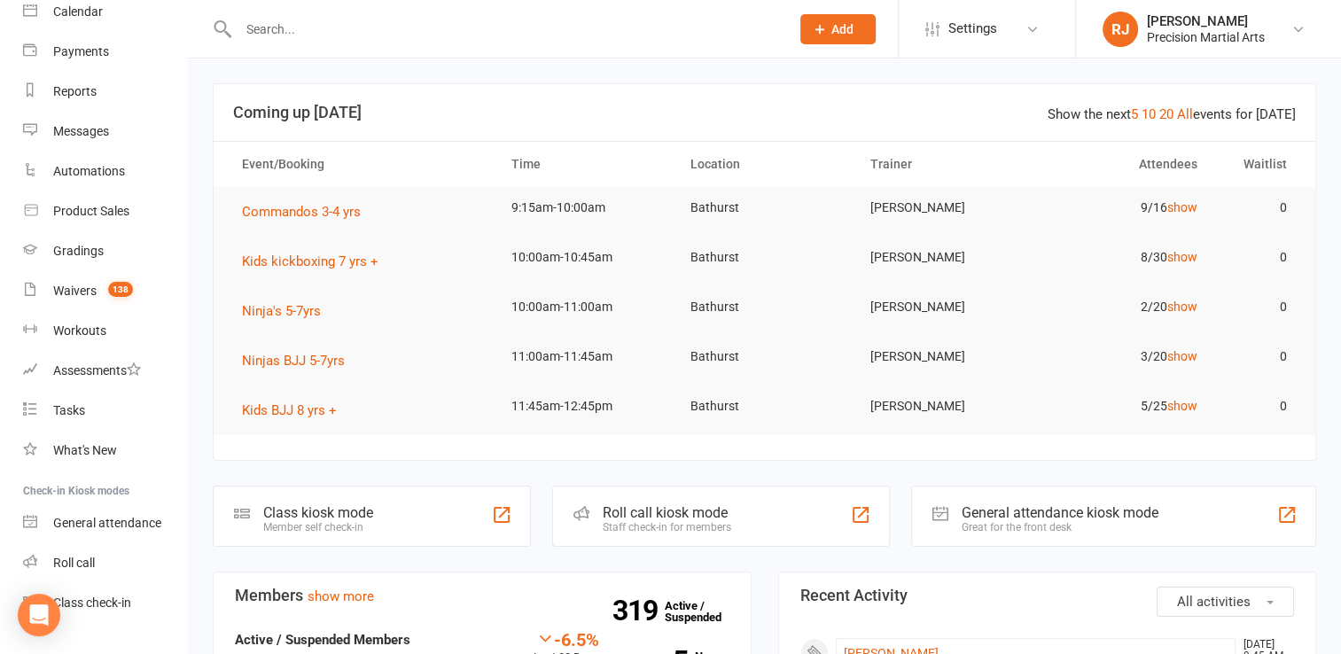
scroll to position [198, 0]
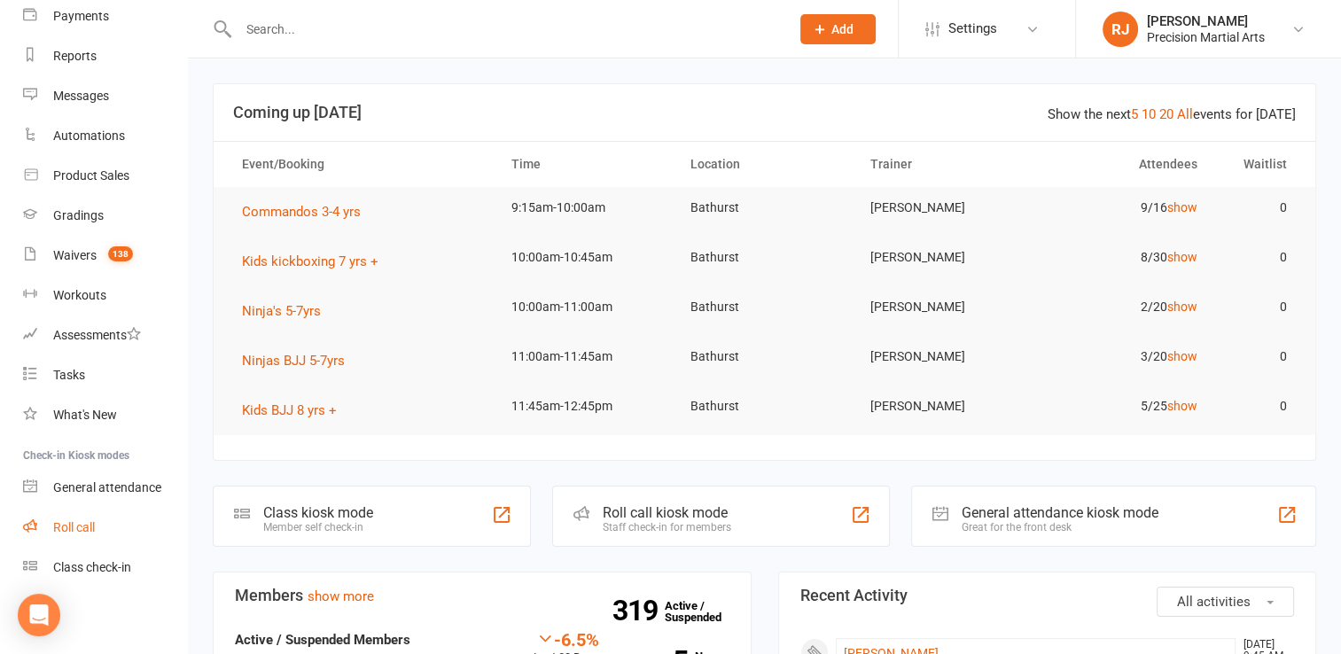
click at [106, 520] on link "Roll call" at bounding box center [105, 528] width 164 height 40
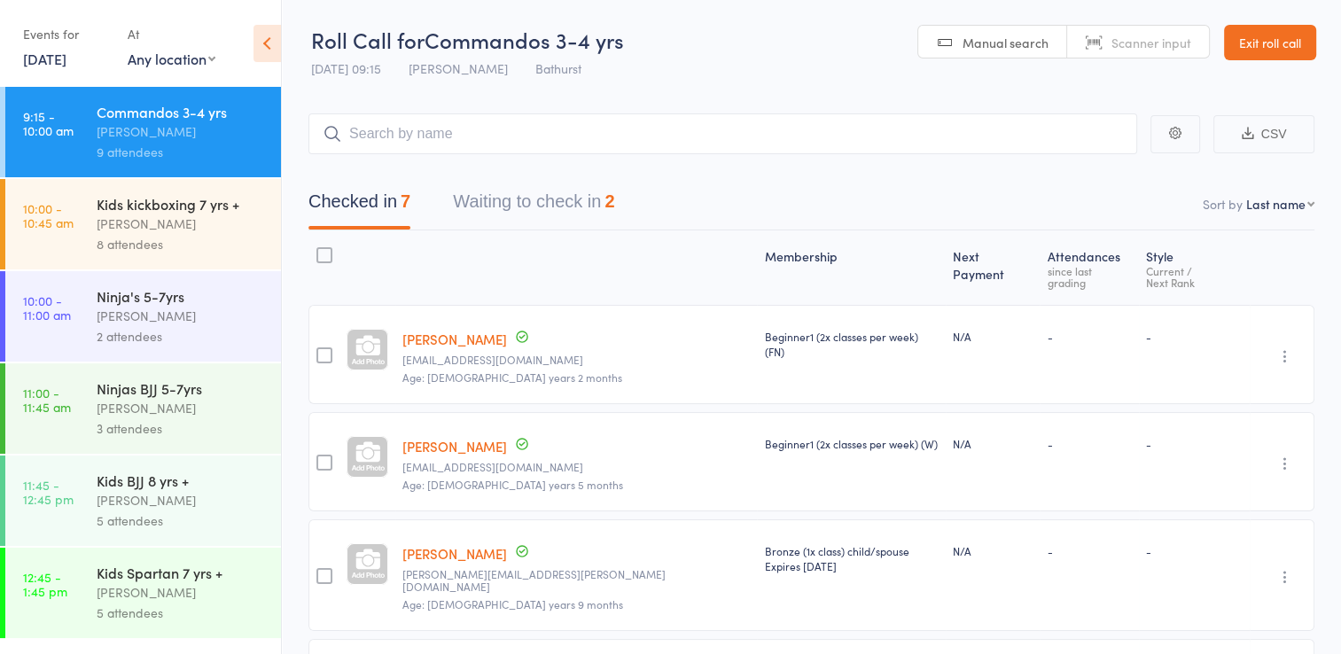
click at [541, 131] on input "search" at bounding box center [722, 133] width 828 height 41
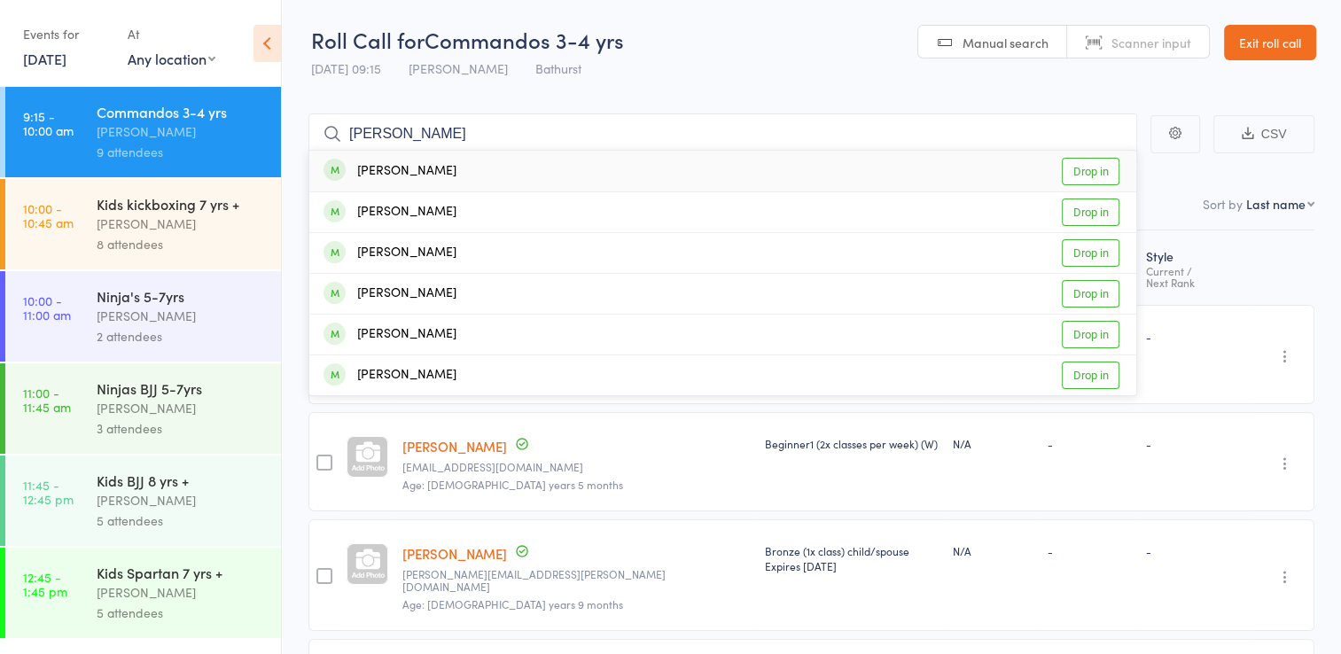
type input "eli"
click at [1085, 173] on link "Drop in" at bounding box center [1090, 171] width 58 height 27
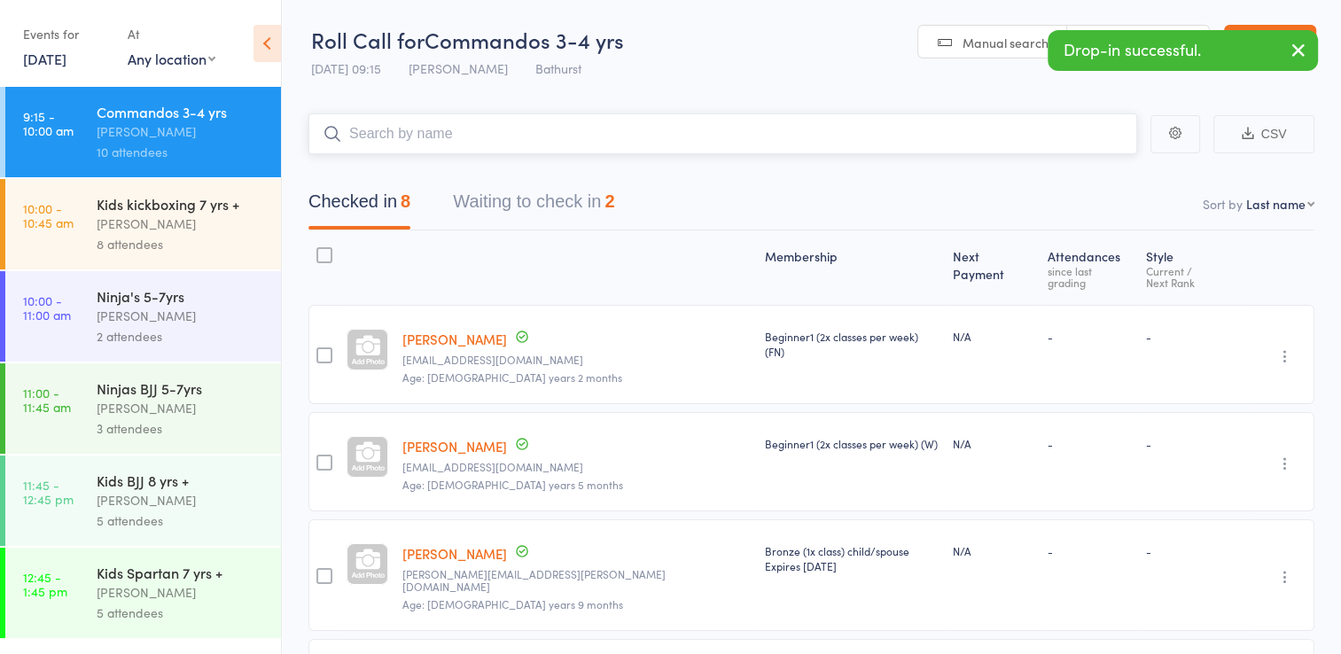
click at [401, 131] on input "search" at bounding box center [722, 133] width 828 height 41
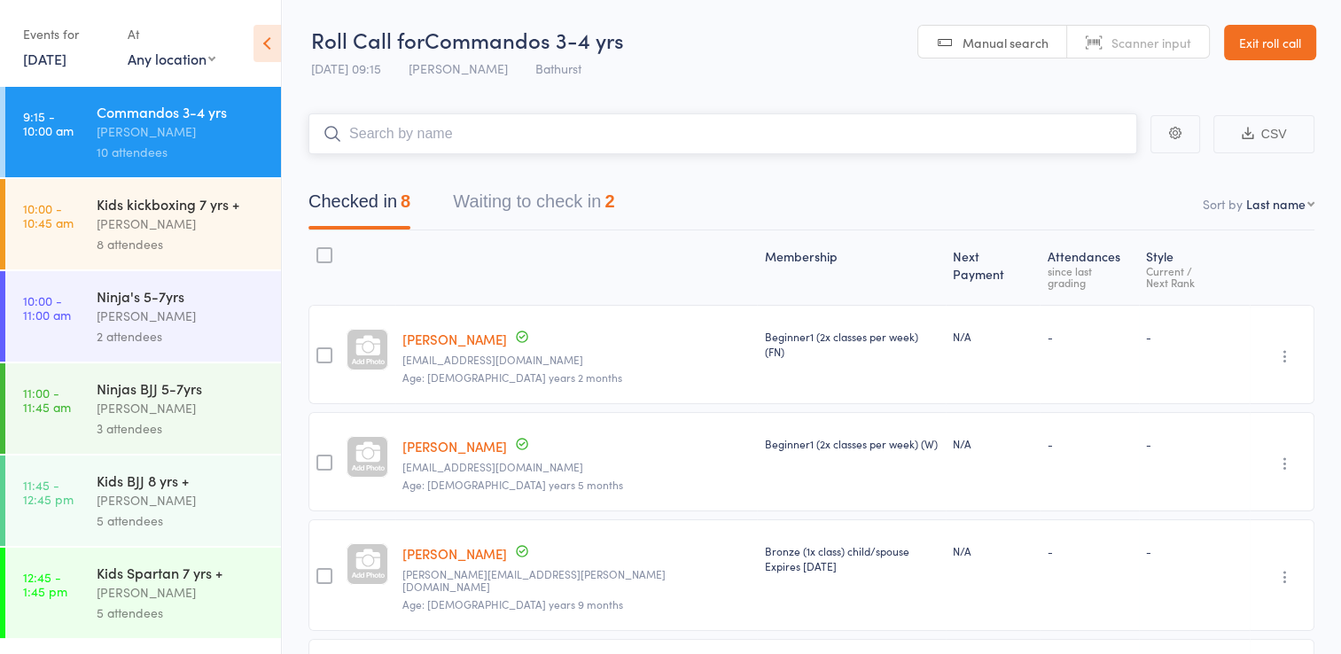
click at [484, 222] on button "Waiting to check in 2" at bounding box center [533, 206] width 161 height 47
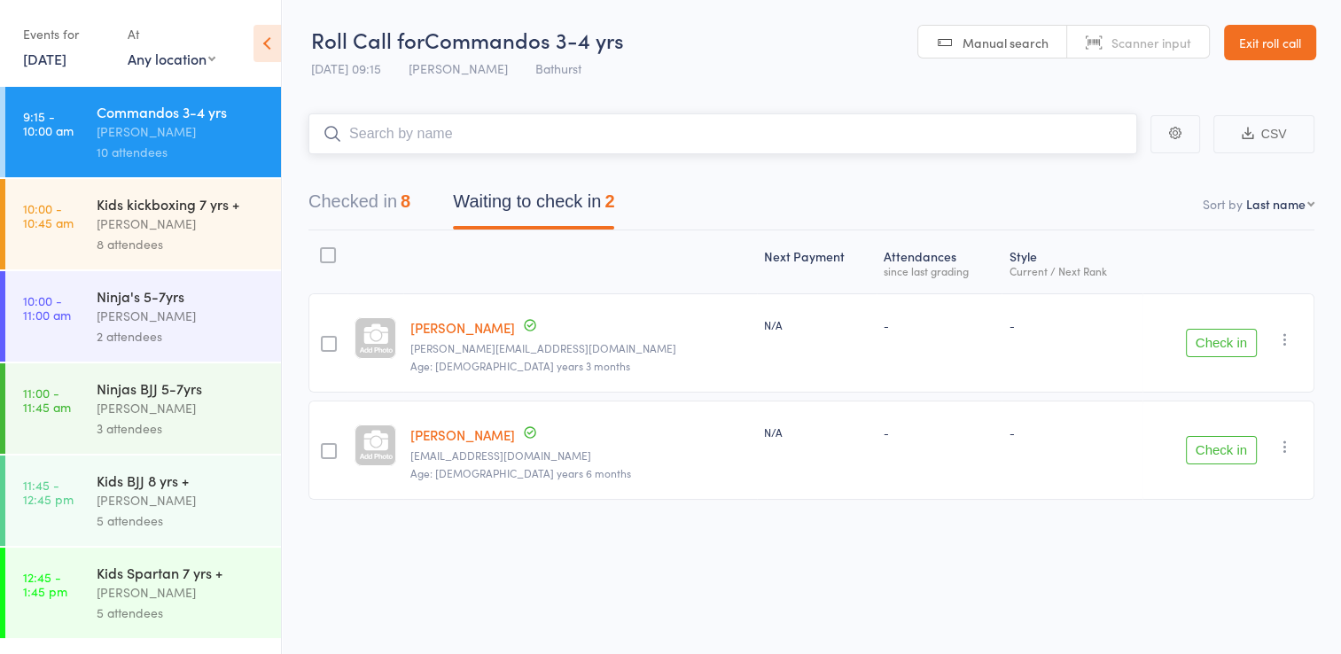
click at [657, 200] on nav "Checked in 8 Waiting to check in 2" at bounding box center [811, 206] width 1048 height 47
click at [493, 198] on button "Waiting to check in 2" at bounding box center [533, 206] width 161 height 47
click at [635, 197] on div "Checked in 8 Waiting to check in 2" at bounding box center [461, 206] width 348 height 47
click at [1287, 338] on icon "button" at bounding box center [1285, 339] width 18 height 18
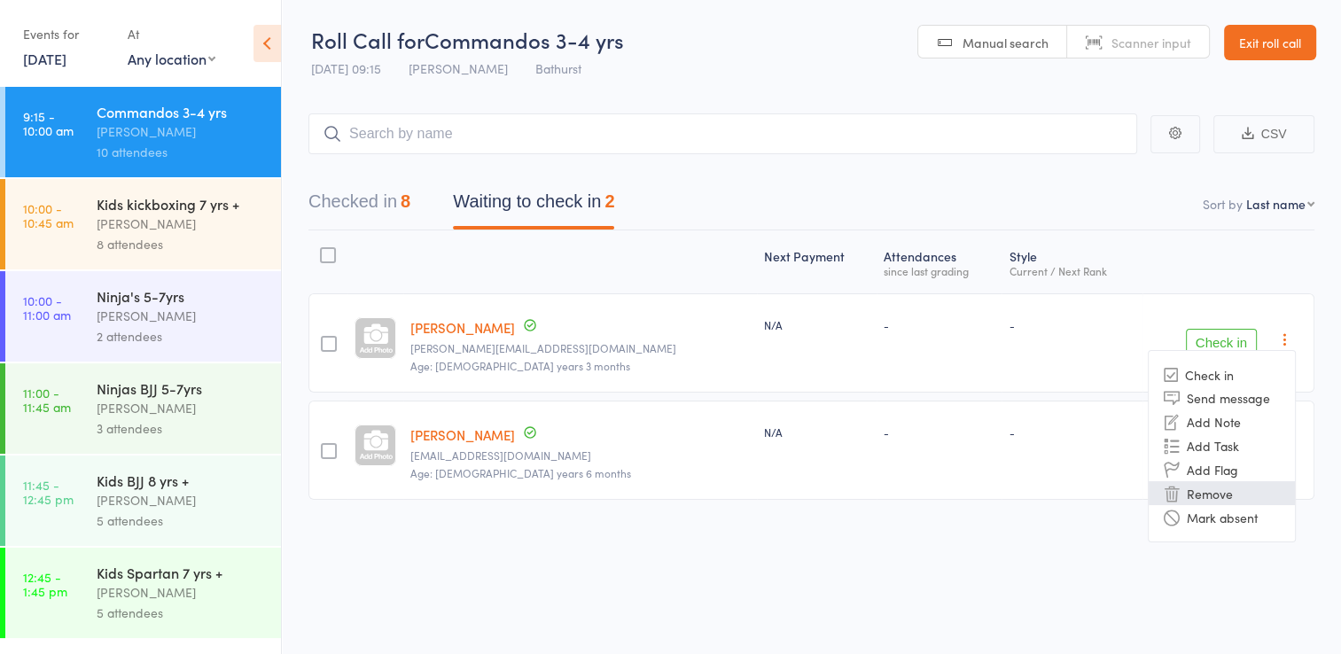
click at [1222, 484] on li "Remove" at bounding box center [1221, 493] width 146 height 24
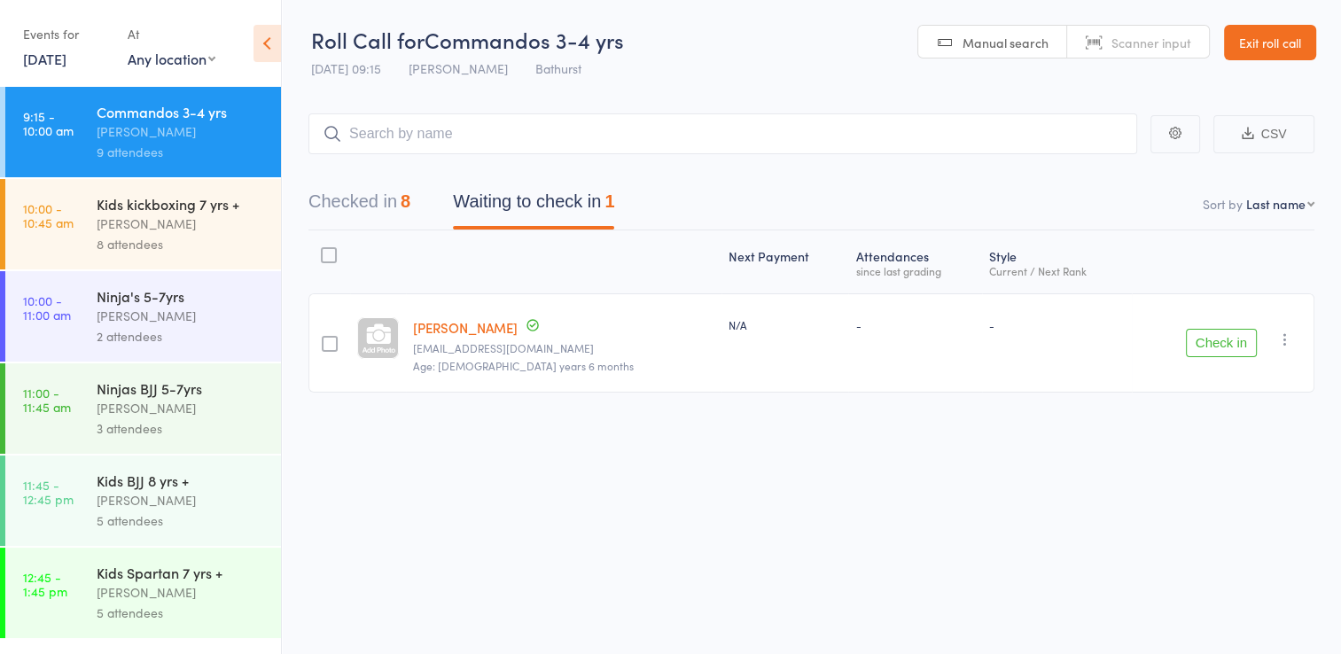
click at [1289, 342] on icon "button" at bounding box center [1285, 339] width 18 height 18
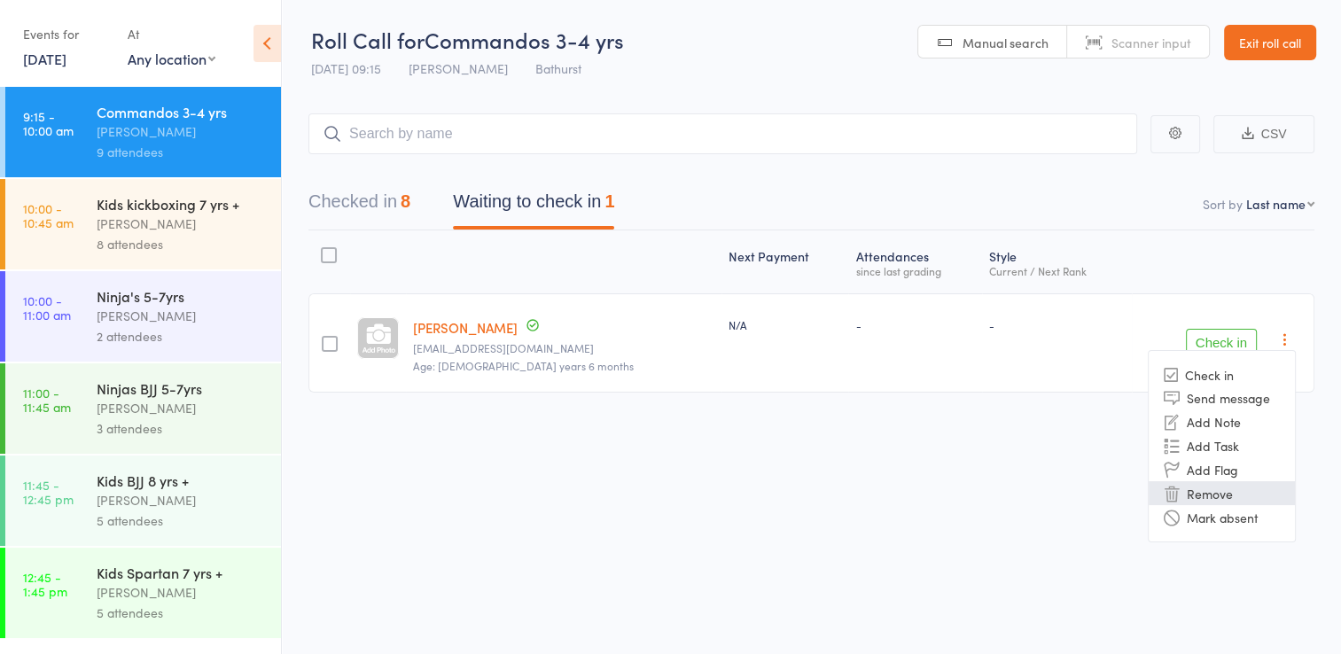
click at [1233, 486] on li "Remove" at bounding box center [1221, 493] width 146 height 24
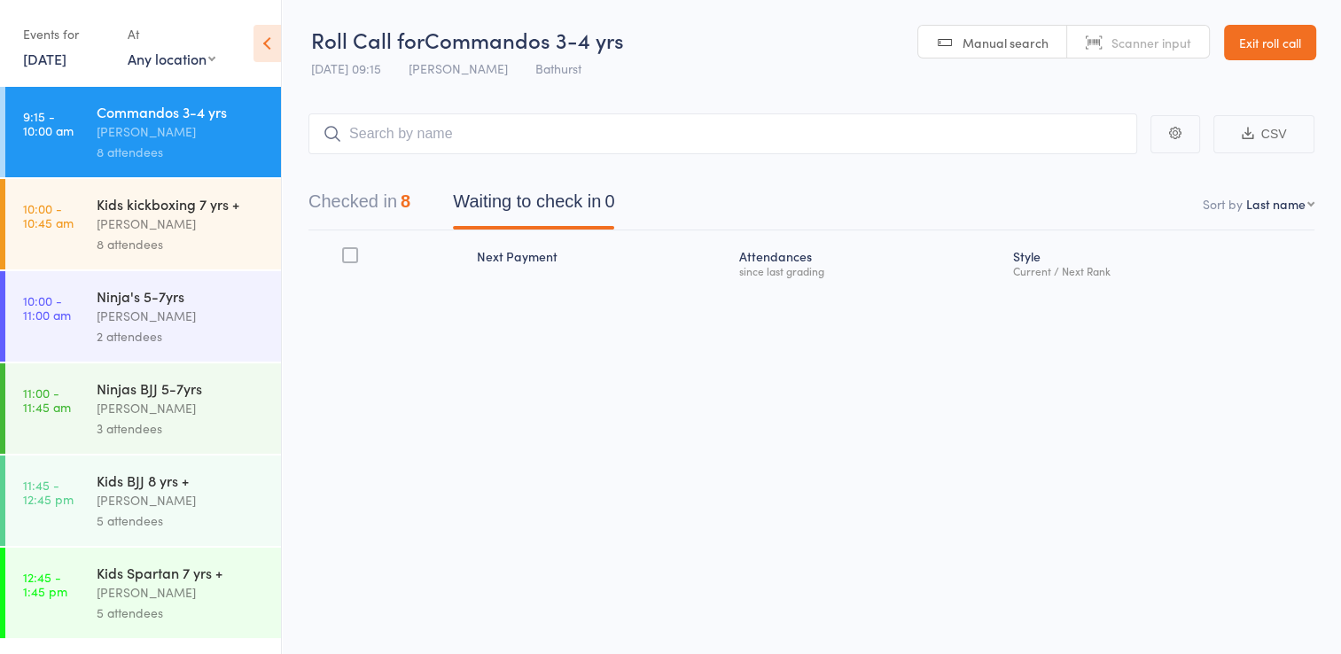
click at [1259, 55] on link "Exit roll call" at bounding box center [1270, 42] width 92 height 35
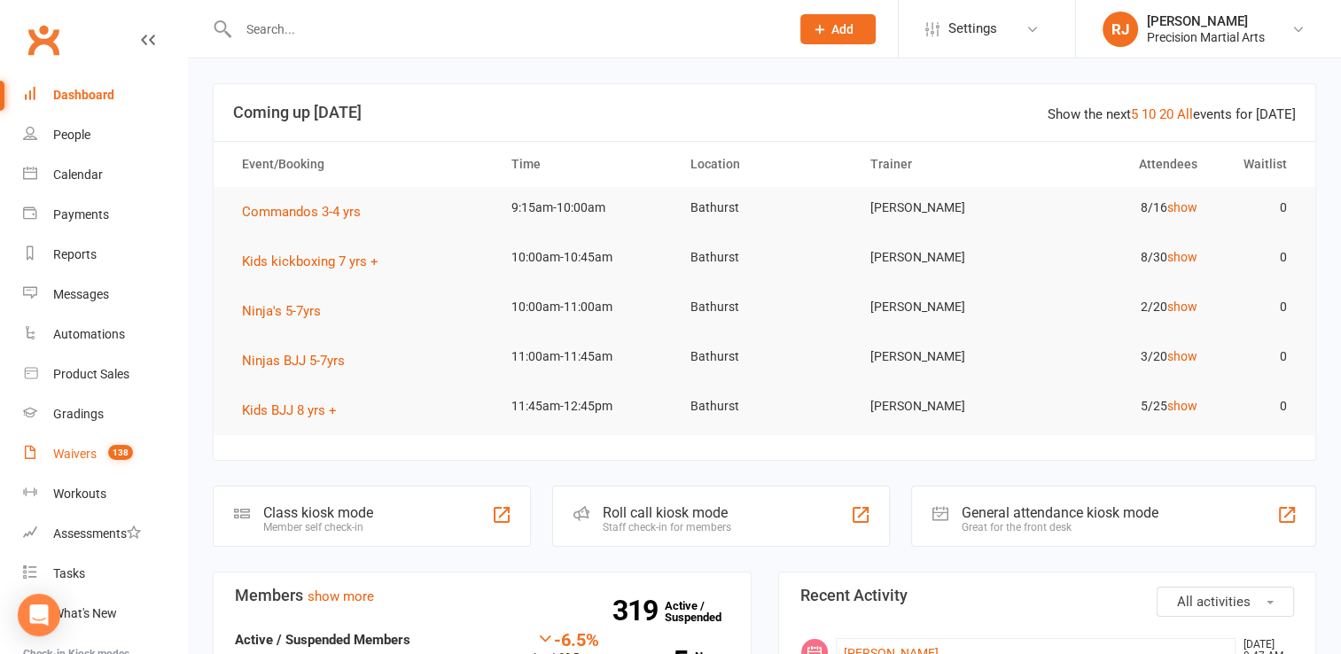
click at [82, 459] on div "Waivers" at bounding box center [74, 454] width 43 height 14
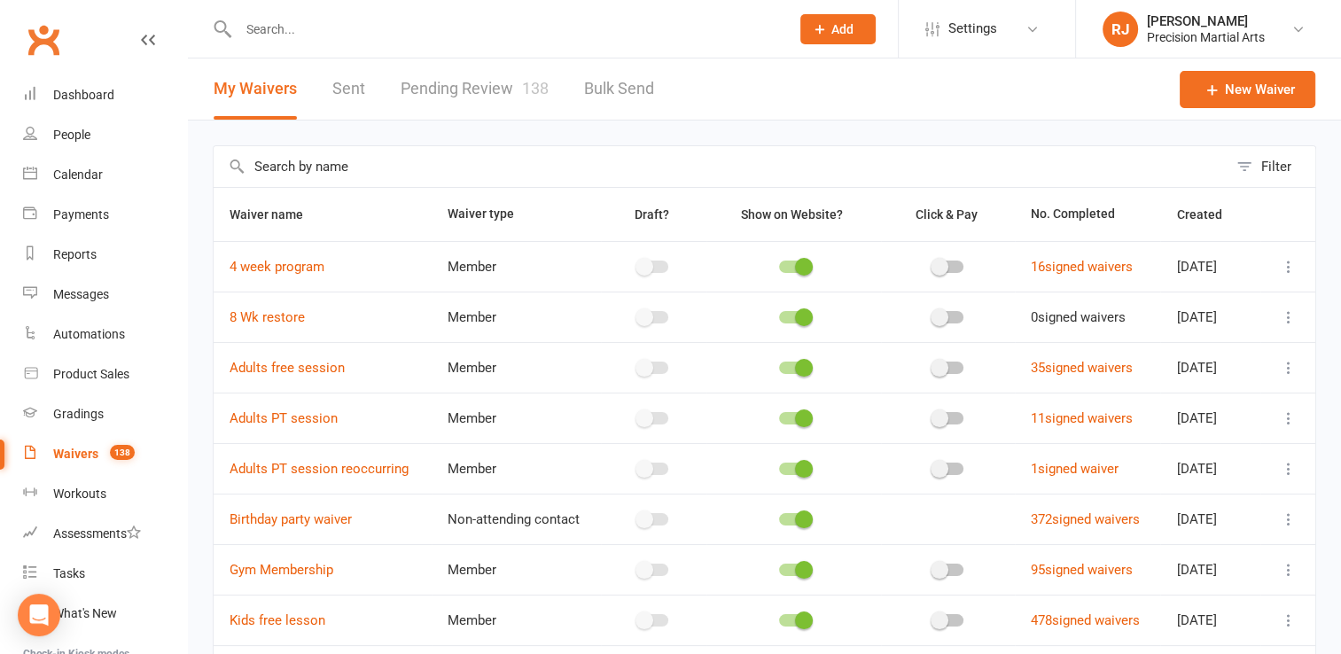
click at [496, 78] on link "Pending Review 138" at bounding box center [474, 88] width 148 height 61
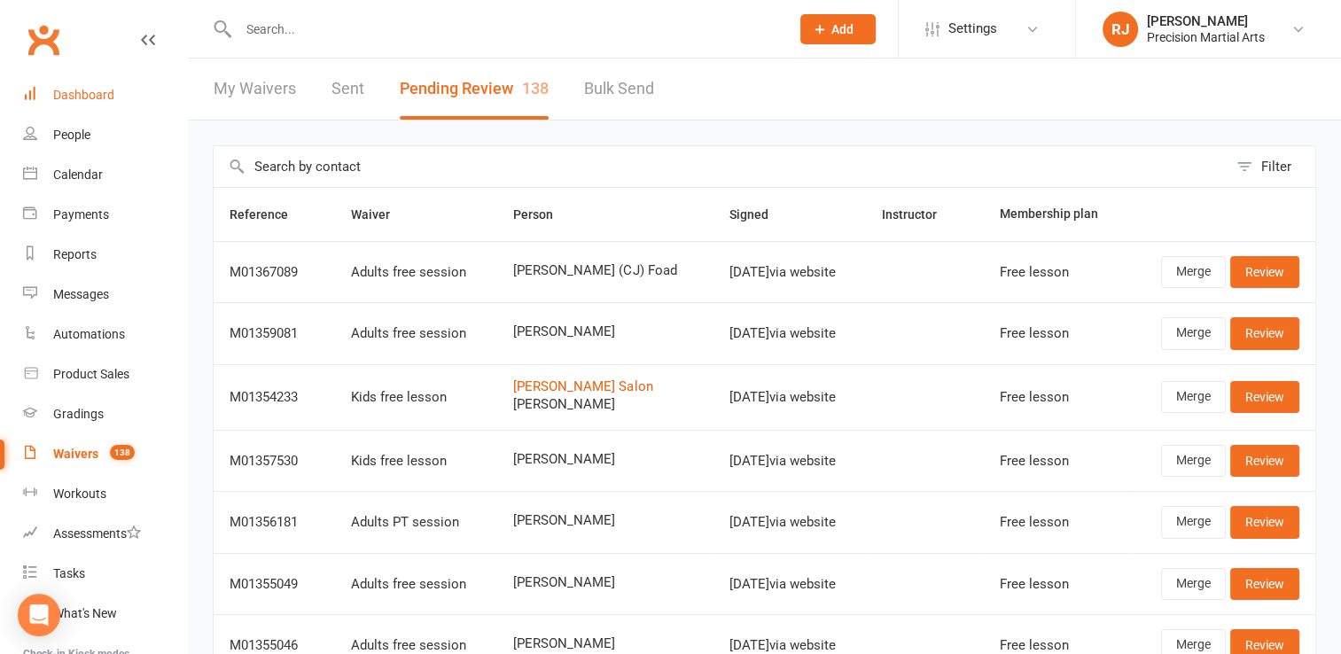
click at [102, 95] on div "Dashboard" at bounding box center [83, 95] width 61 height 14
